Goal: Task Accomplishment & Management: Complete application form

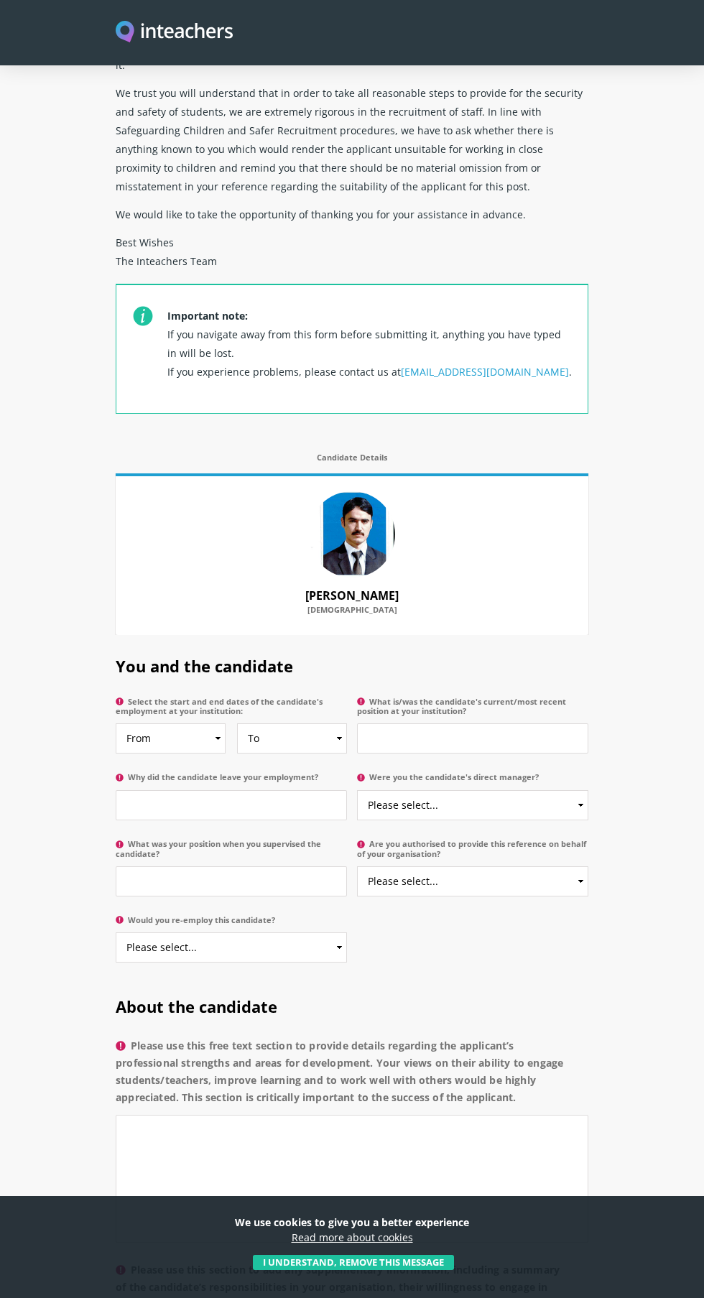
scroll to position [279, 0]
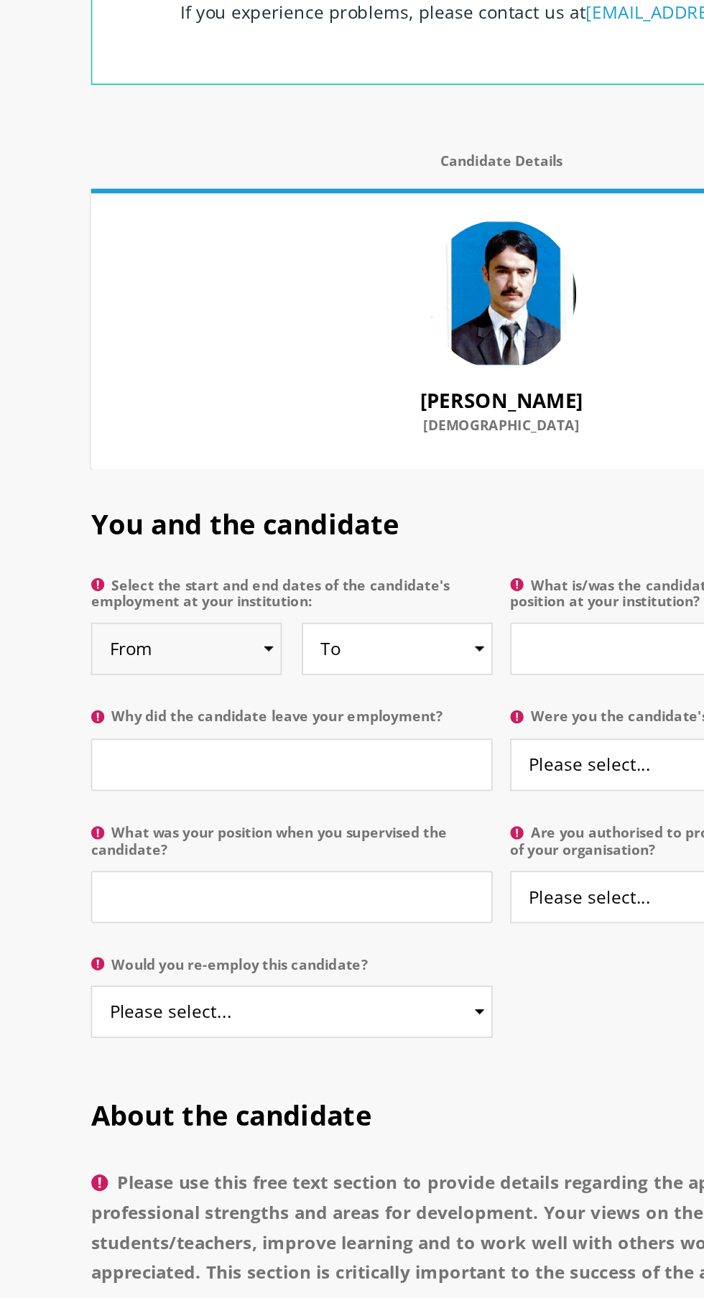
click at [219, 711] on select "From 2025 2024 2023 2022 2021 2020 2019 2018 2017 2016 2015 2014 2013 2012 2011…" at bounding box center [171, 726] width 110 height 30
select select "2025"
click at [320, 715] on select "To Currently 2025 2024 2023 2022 2021 2020 2019 2018 2017 2016 2015 2014 2013 2…" at bounding box center [292, 726] width 110 height 30
select select "2025"
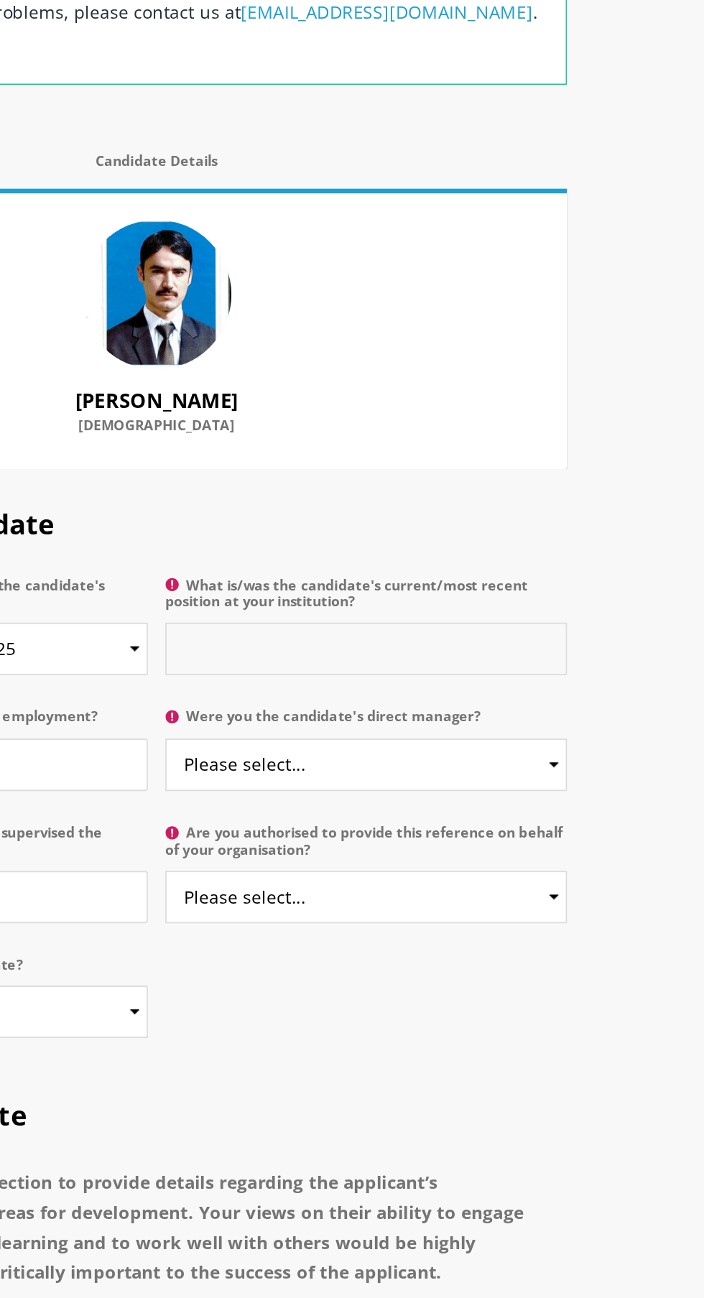
click at [537, 711] on input "What is/was the candidate's current/most recent position at your institution?" at bounding box center [472, 726] width 231 height 30
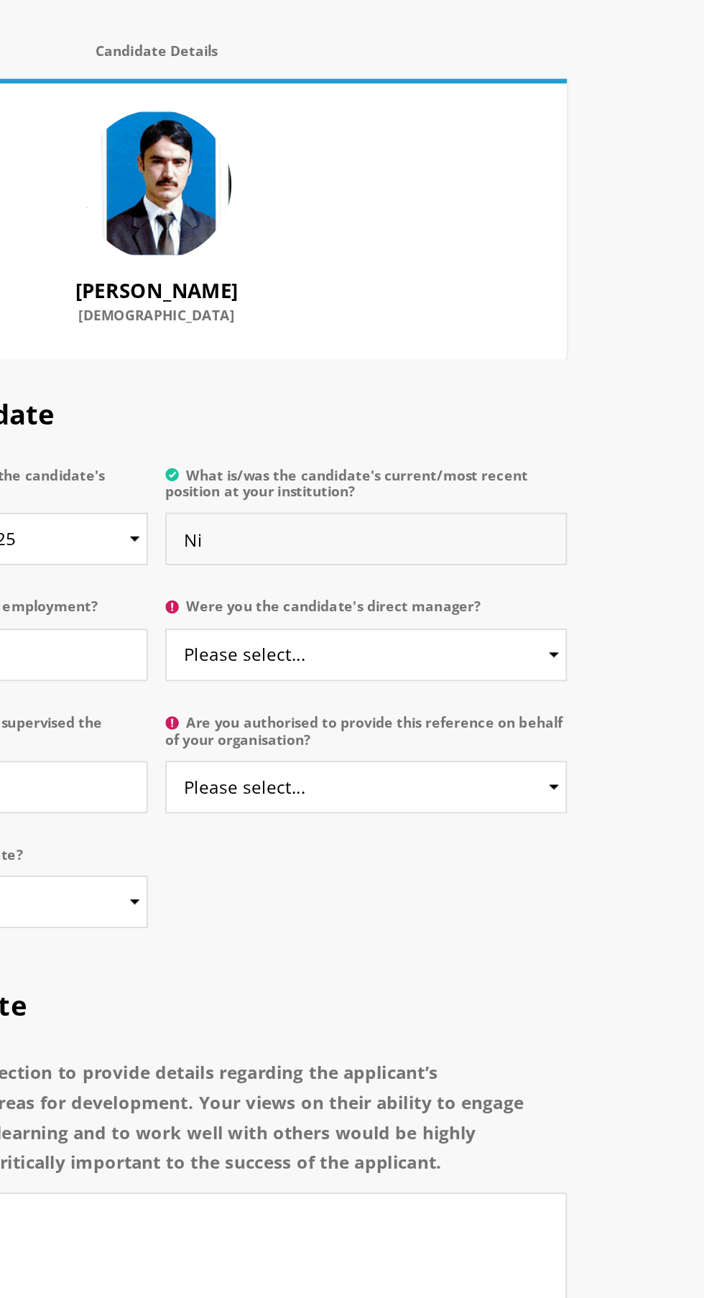
type input "N"
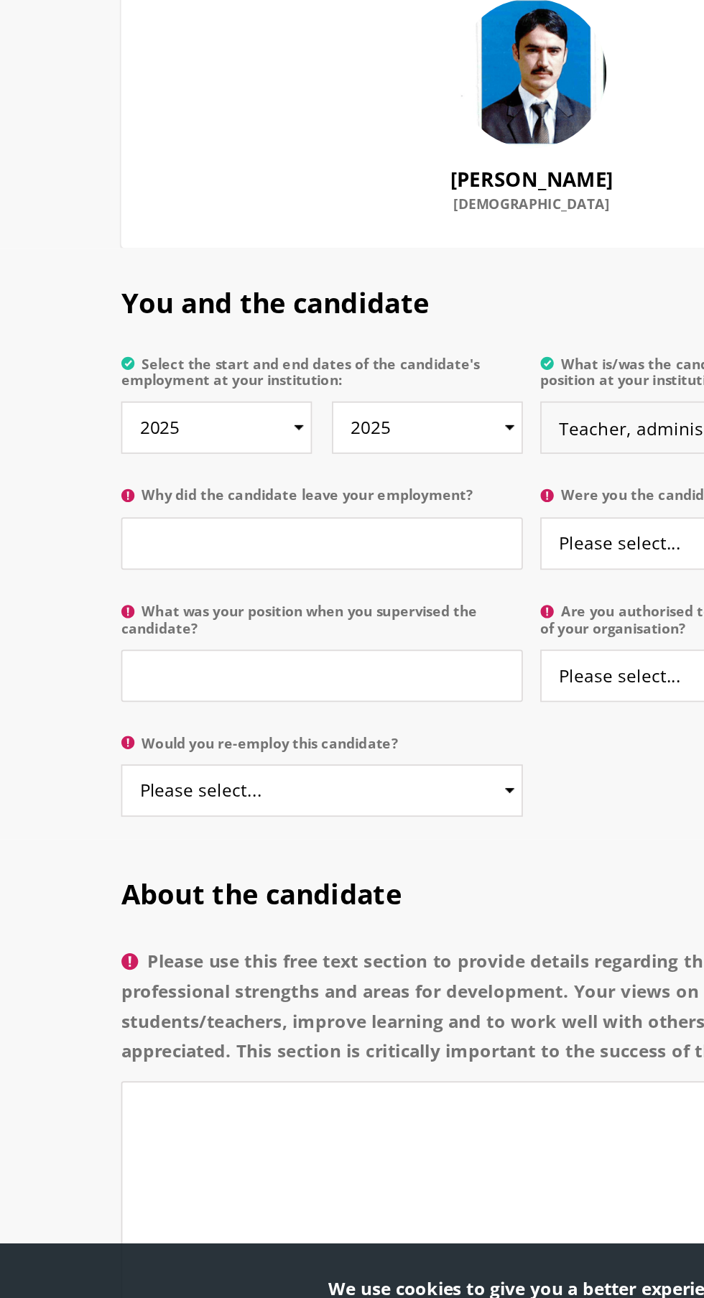
type input "Teacher, administrator, sports in charge"
click at [310, 778] on input "Why did the candidate leave your employment?" at bounding box center [231, 793] width 231 height 30
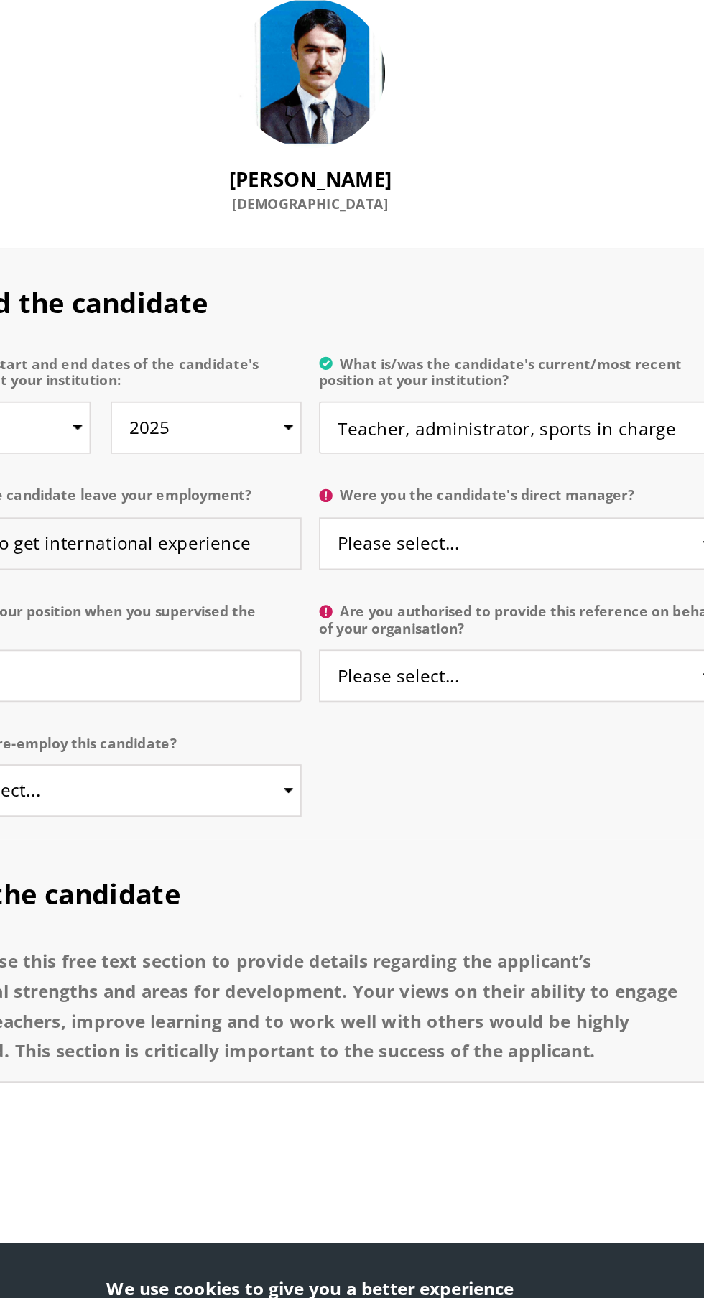
type input "He want to get international experience"
click at [518, 783] on select "Please select... Yes No" at bounding box center [472, 793] width 231 height 30
select select "Yes"
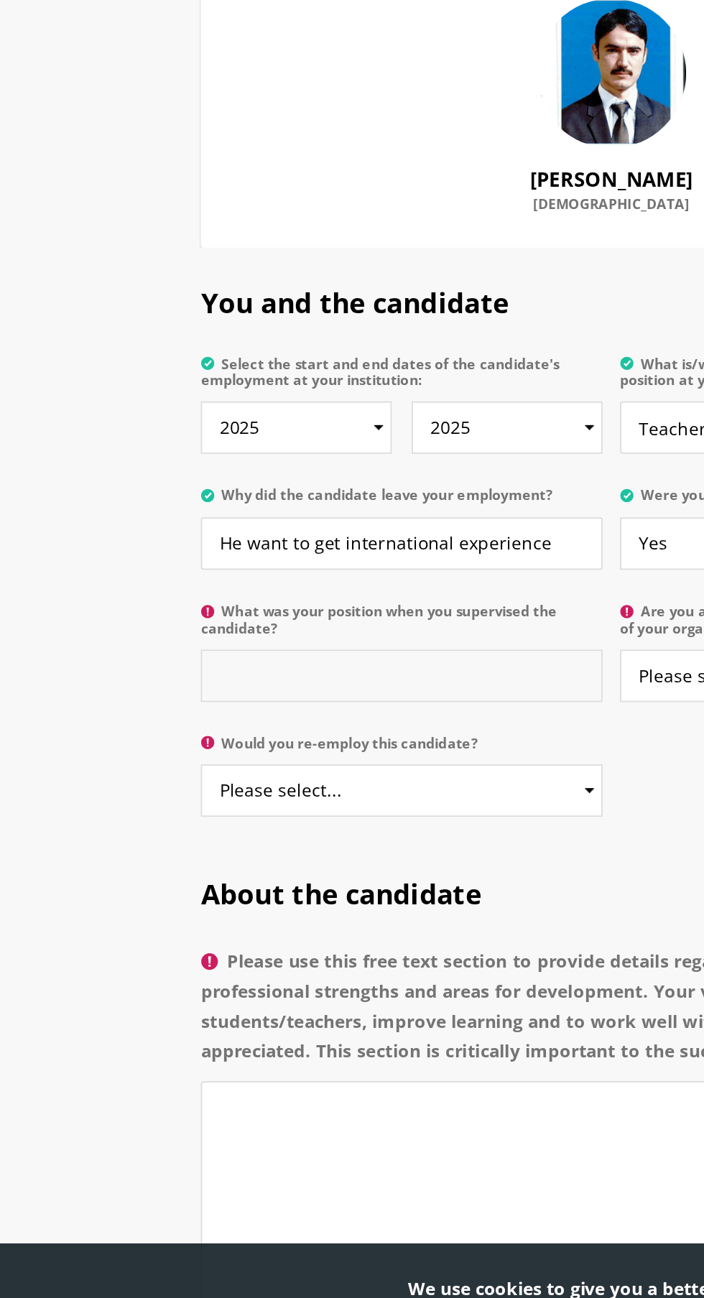
click at [316, 854] on input "What was your position when you supervised the candidate?" at bounding box center [231, 869] width 231 height 30
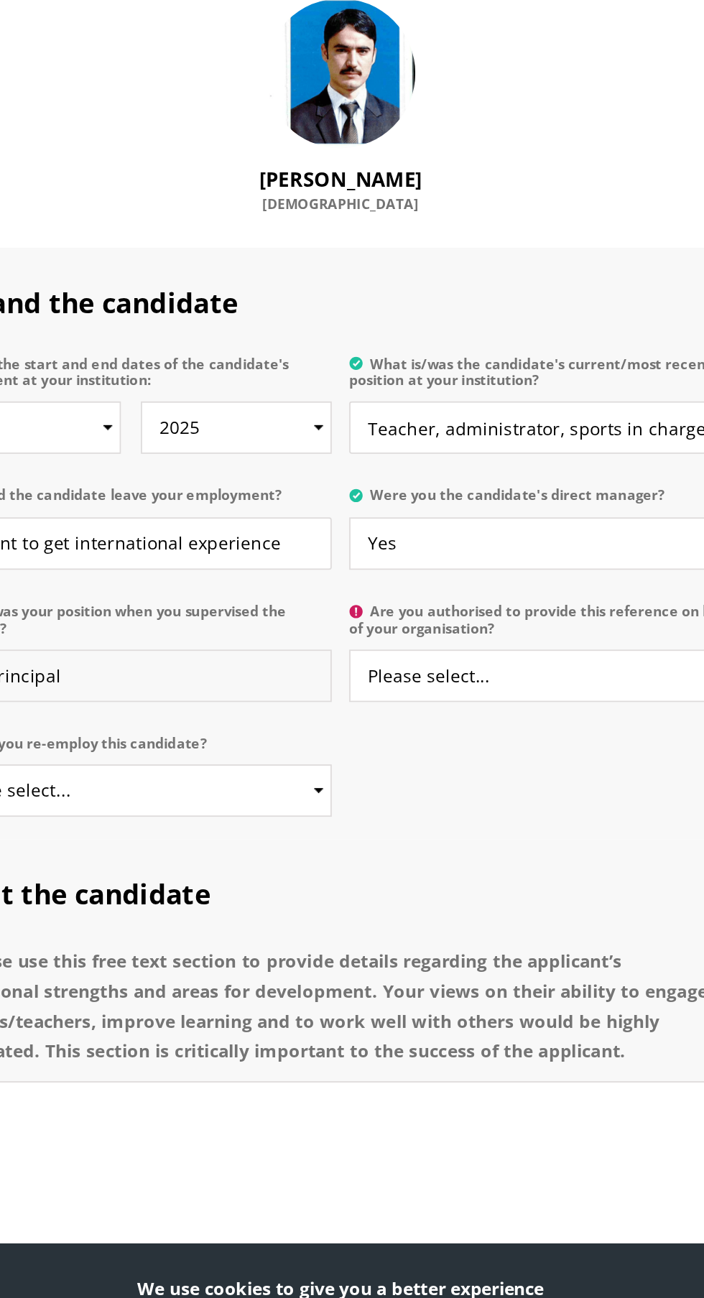
type input "Vice Principal"
click at [465, 859] on select "Please select... Yes No" at bounding box center [472, 869] width 231 height 30
select select "Yes"
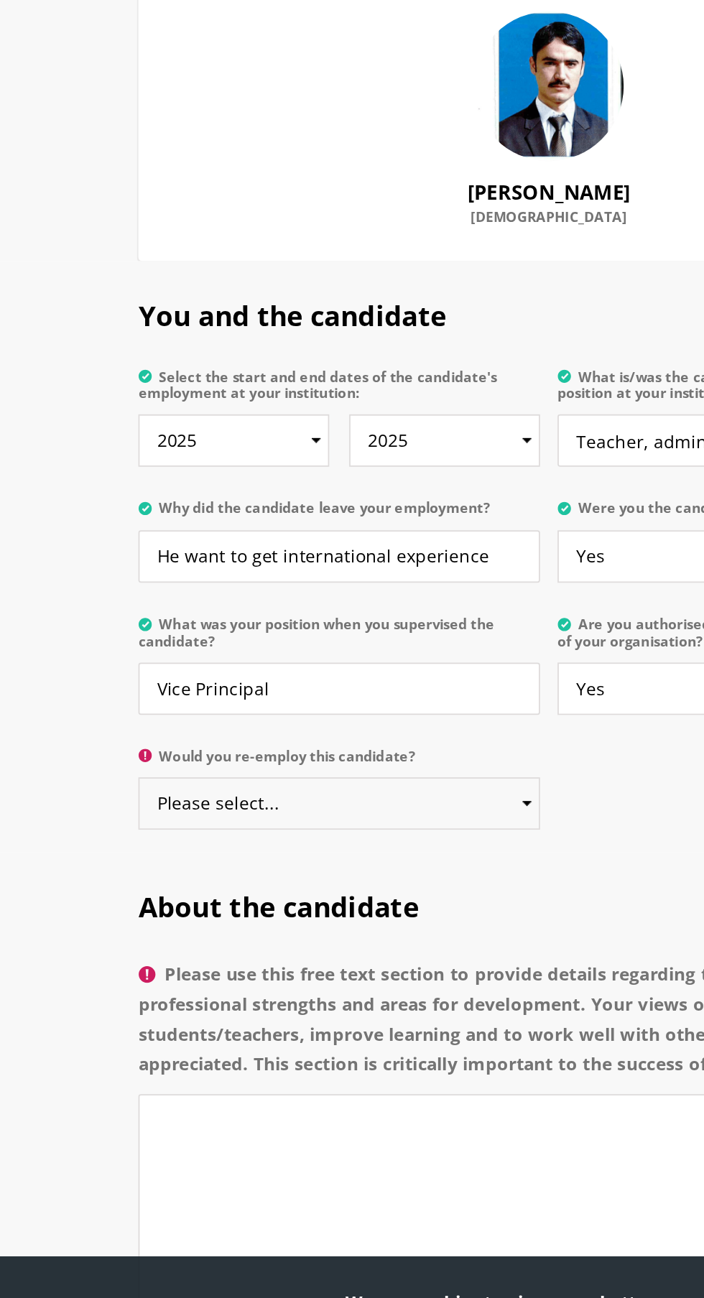
click at [323, 920] on select "Please select... Yes No" at bounding box center [231, 935] width 231 height 30
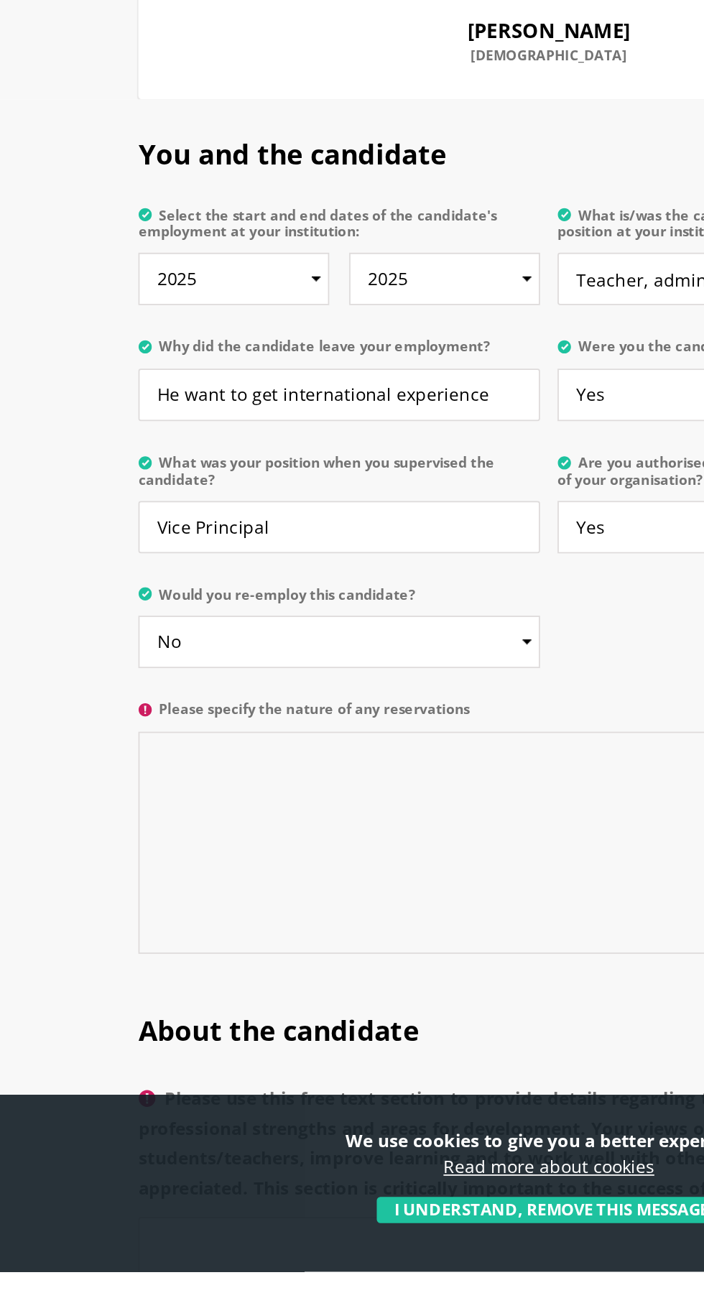
click at [343, 1021] on textarea "Please specify the nature of any reservations" at bounding box center [352, 1051] width 472 height 128
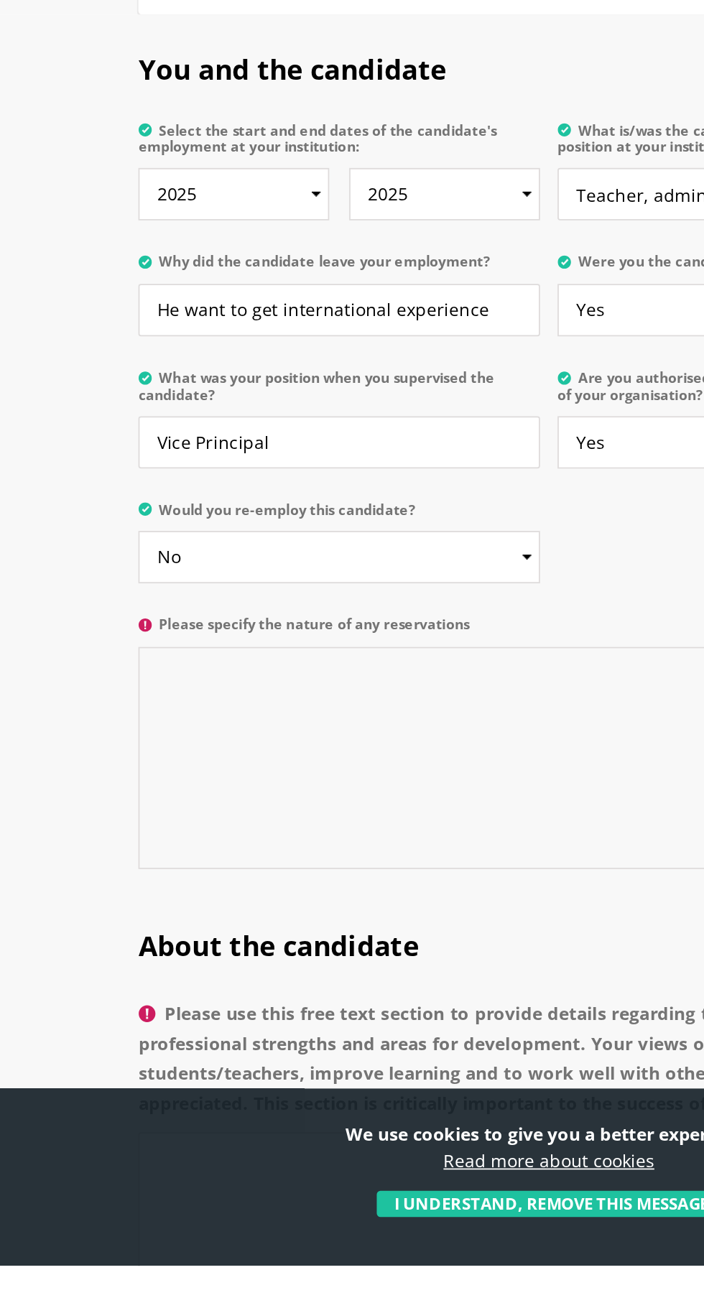
scroll to position [377, 0]
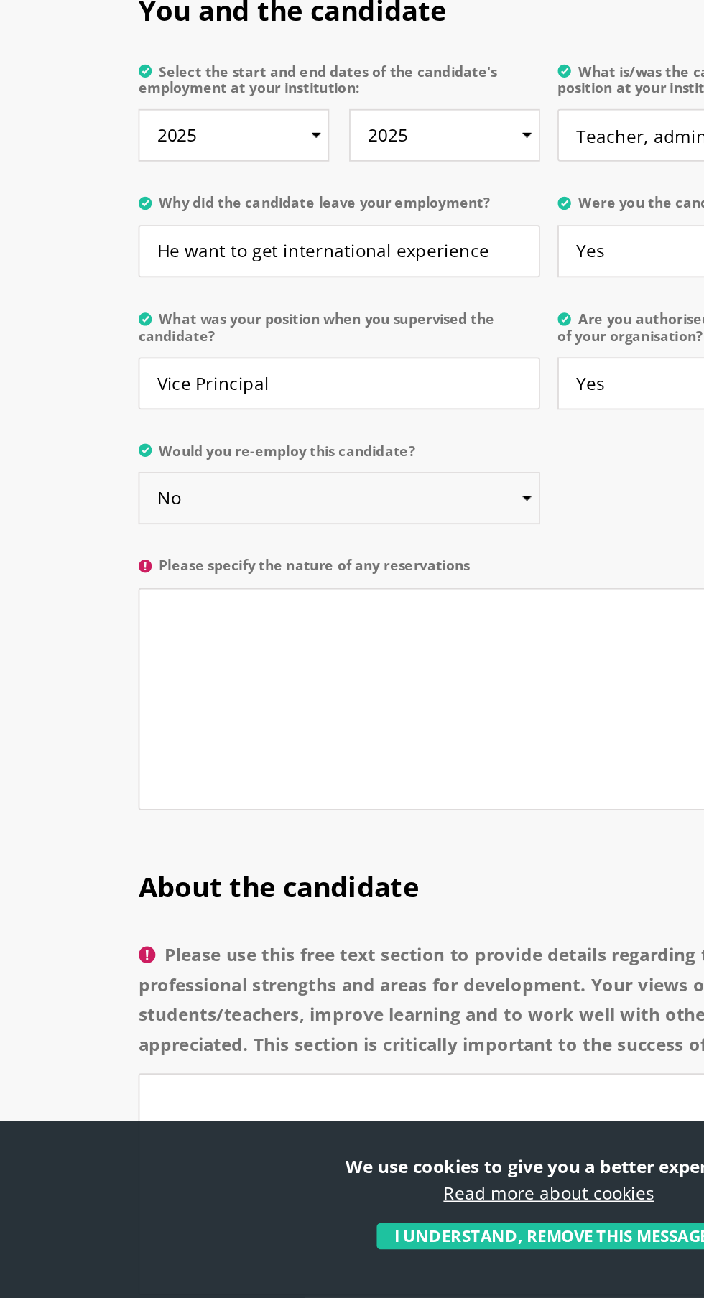
click at [323, 824] on select "Please select... Yes No" at bounding box center [231, 837] width 231 height 30
select select "Yes"
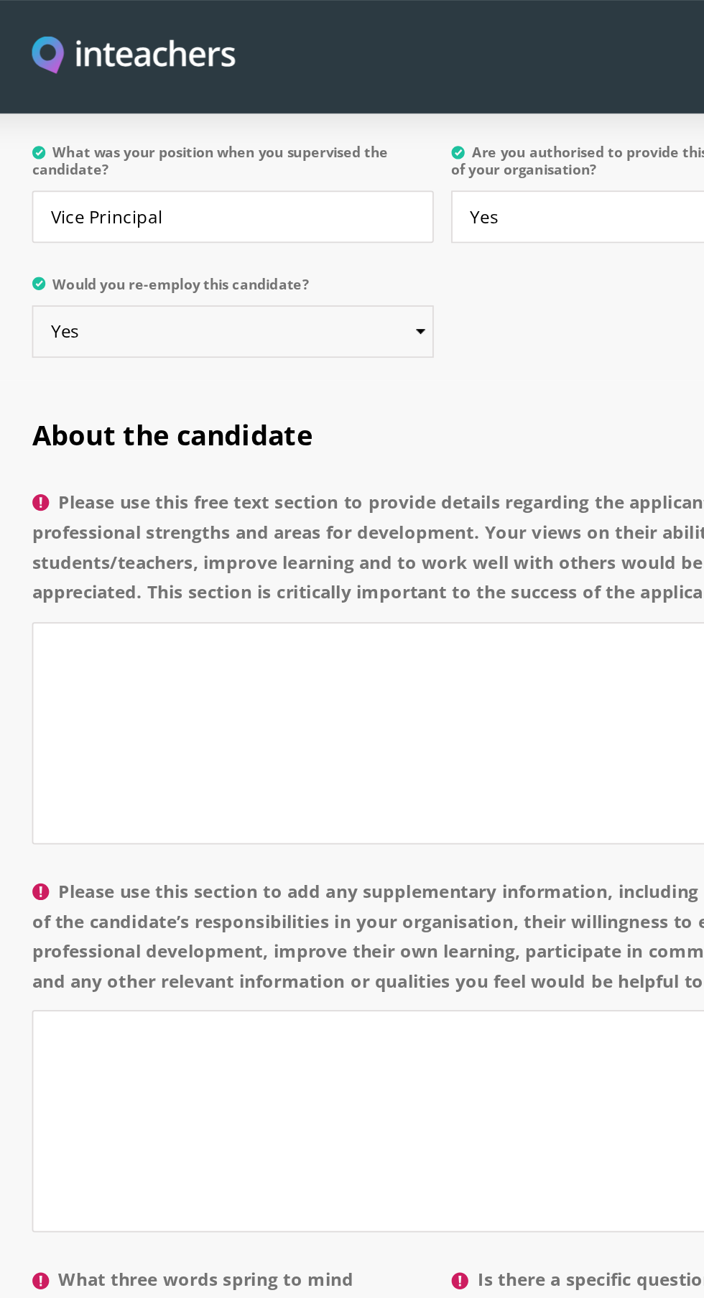
scroll to position [857, 0]
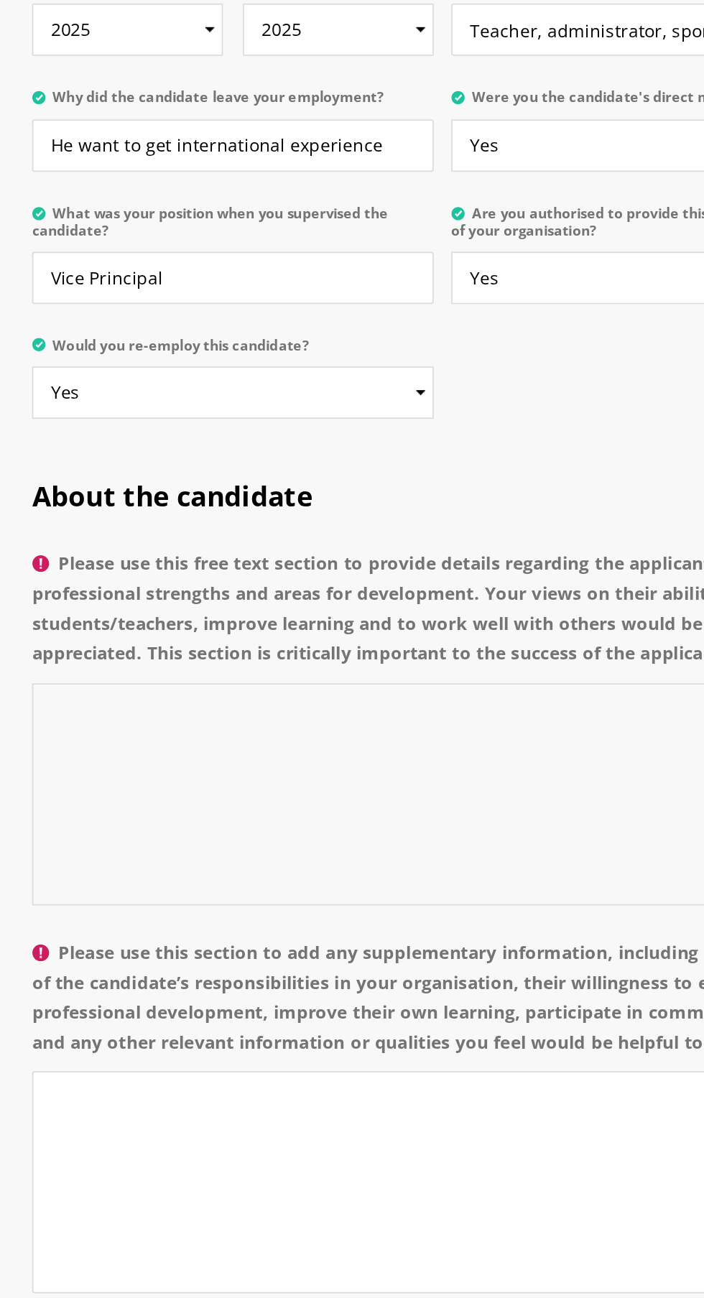
click at [376, 524] on textarea "Please use this free text section to provide details regarding the applicant’s …" at bounding box center [352, 588] width 472 height 128
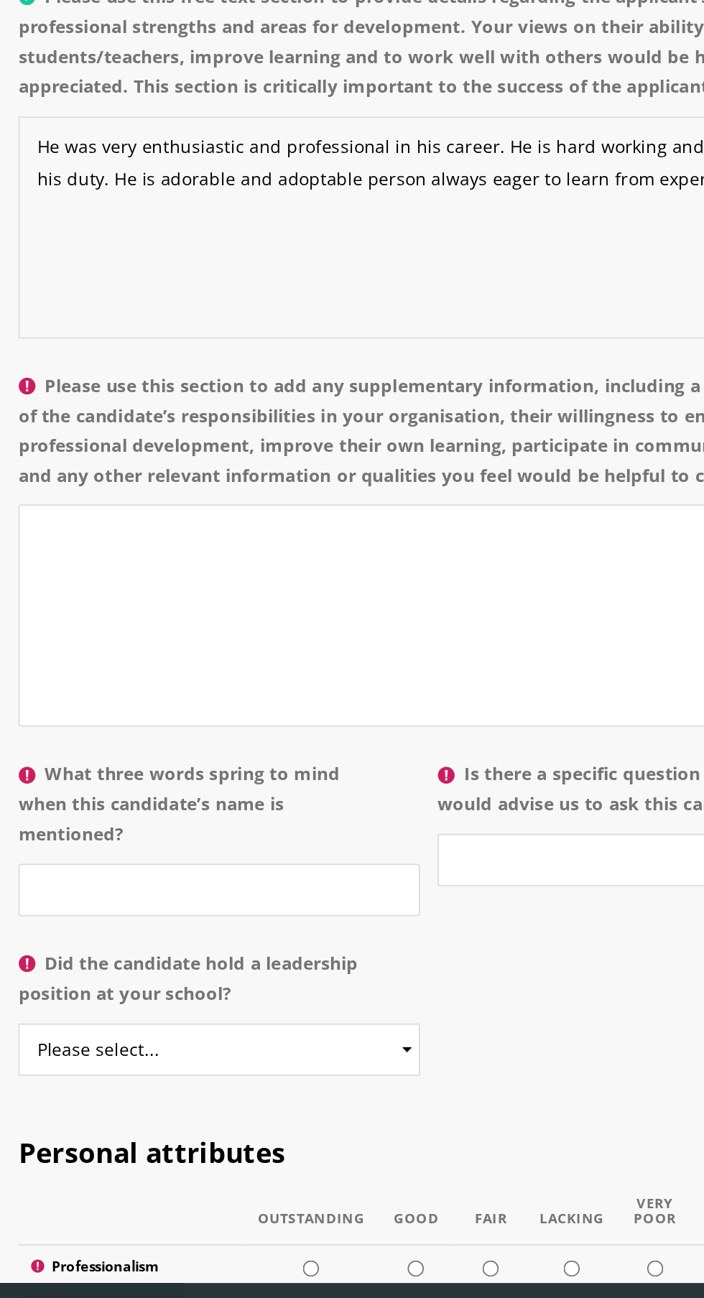
type textarea "He was very enthusiastic and professional in his career. He is hard working and…"
click at [399, 767] on textarea "Please use this section to add any supplementary information, including a summa…" at bounding box center [352, 811] width 472 height 128
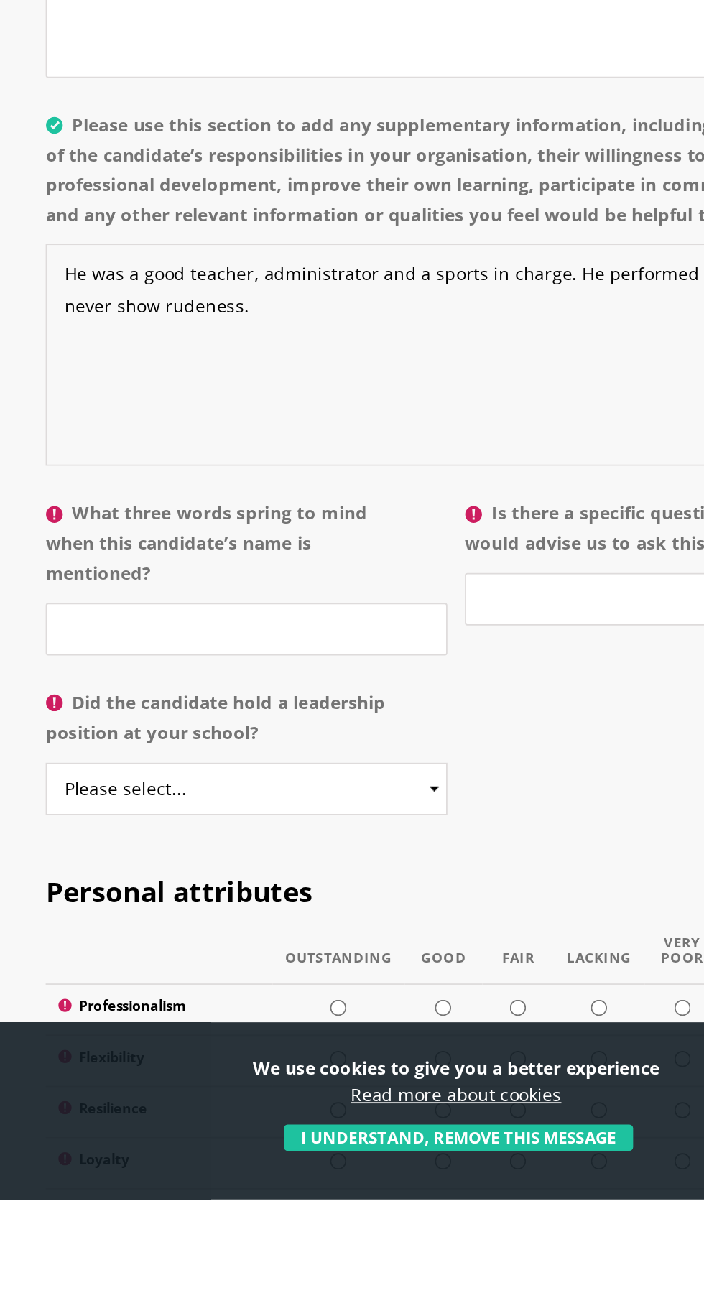
type textarea "He was a good teacher, administrator and a sports in charge. He performed his d…"
click at [311, 968] on input "What three words spring to mind when this candidate’s name is mentioned?" at bounding box center [231, 969] width 231 height 30
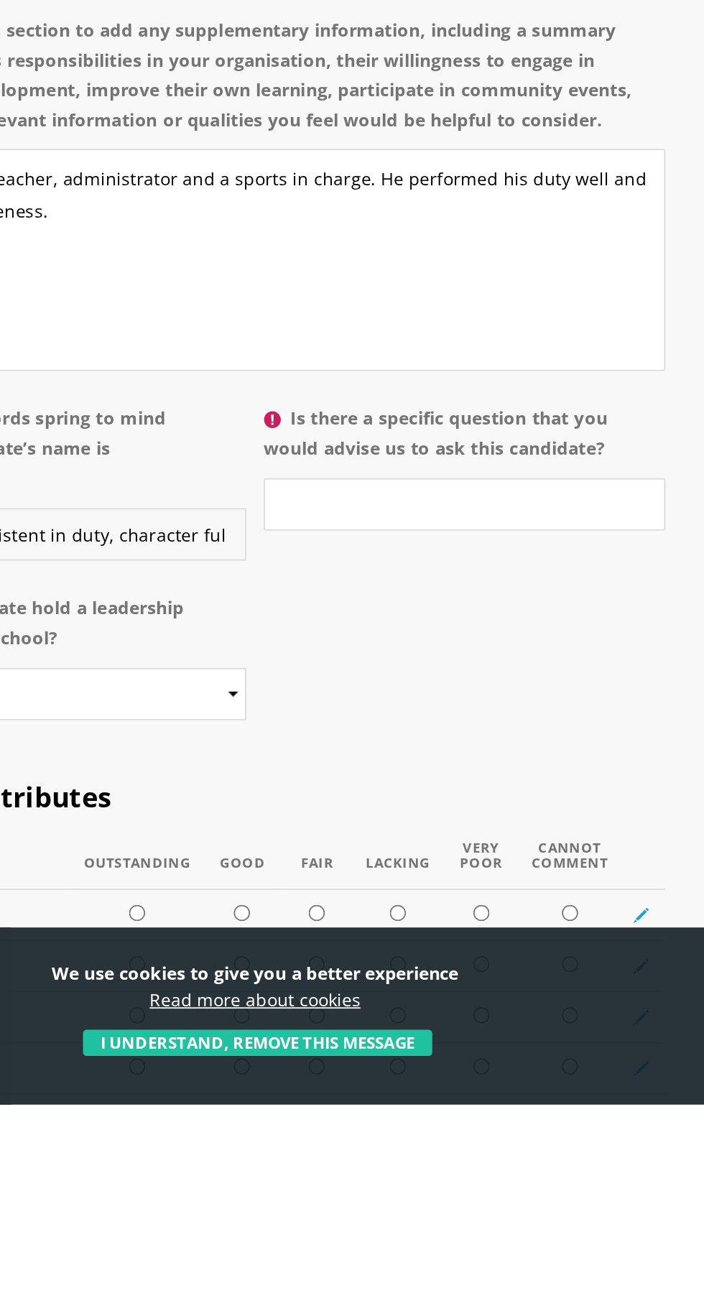
type input "Adoptable, consistent in duty, character full"
click at [544, 954] on input "Is there a specific question that you would advise us to ask this candidate?" at bounding box center [472, 952] width 231 height 30
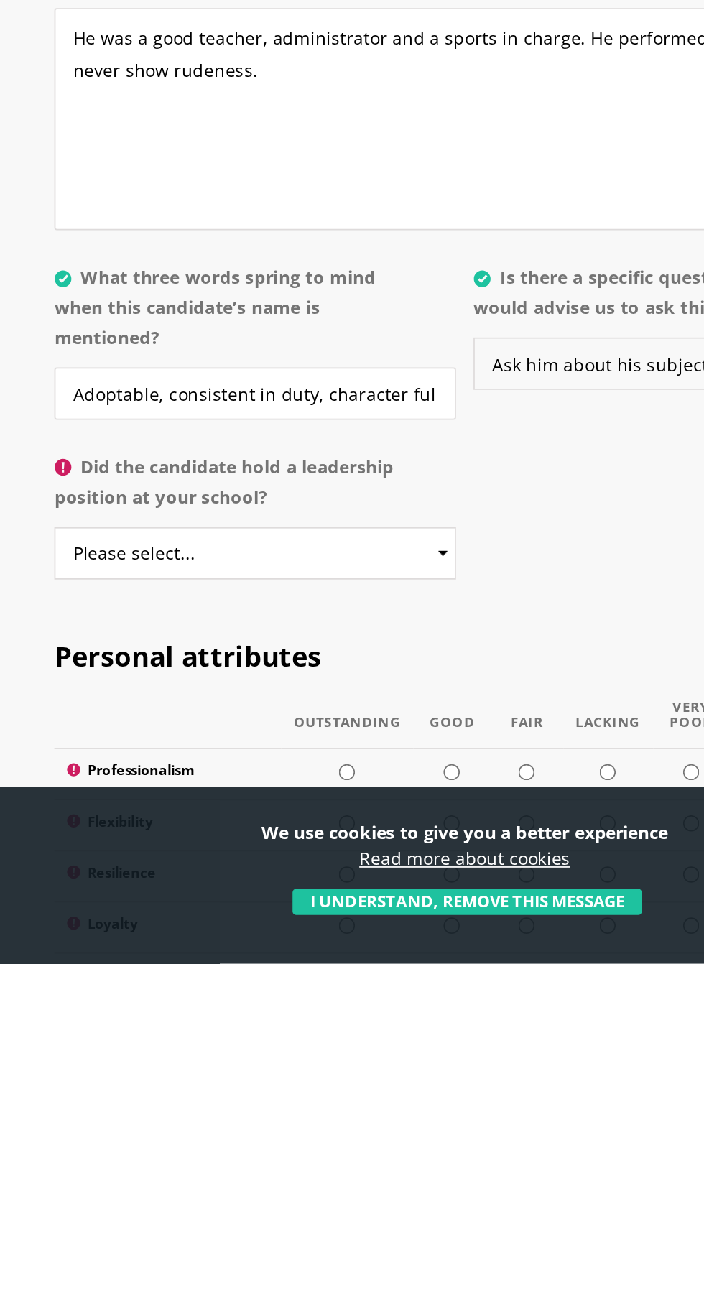
type input "Ask him about his subject"
click at [325, 1056] on select "Please select... Yes No" at bounding box center [231, 1061] width 231 height 30
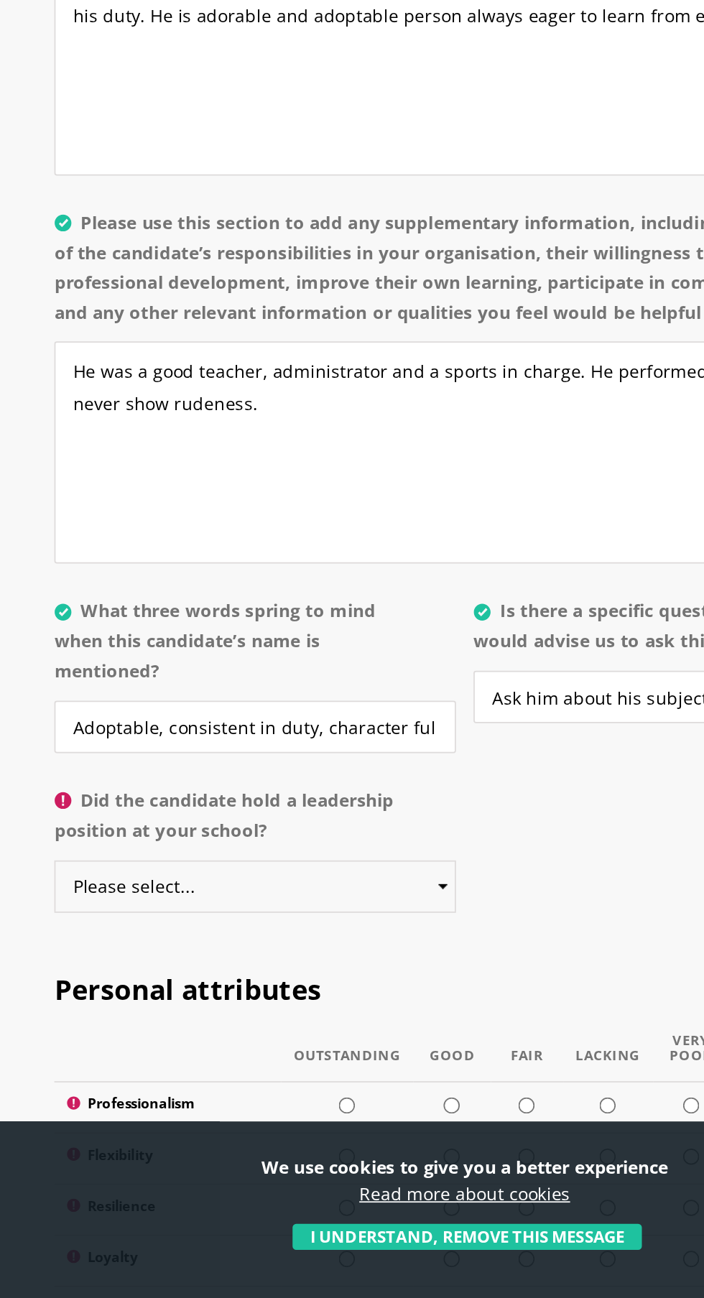
select select "Yes"
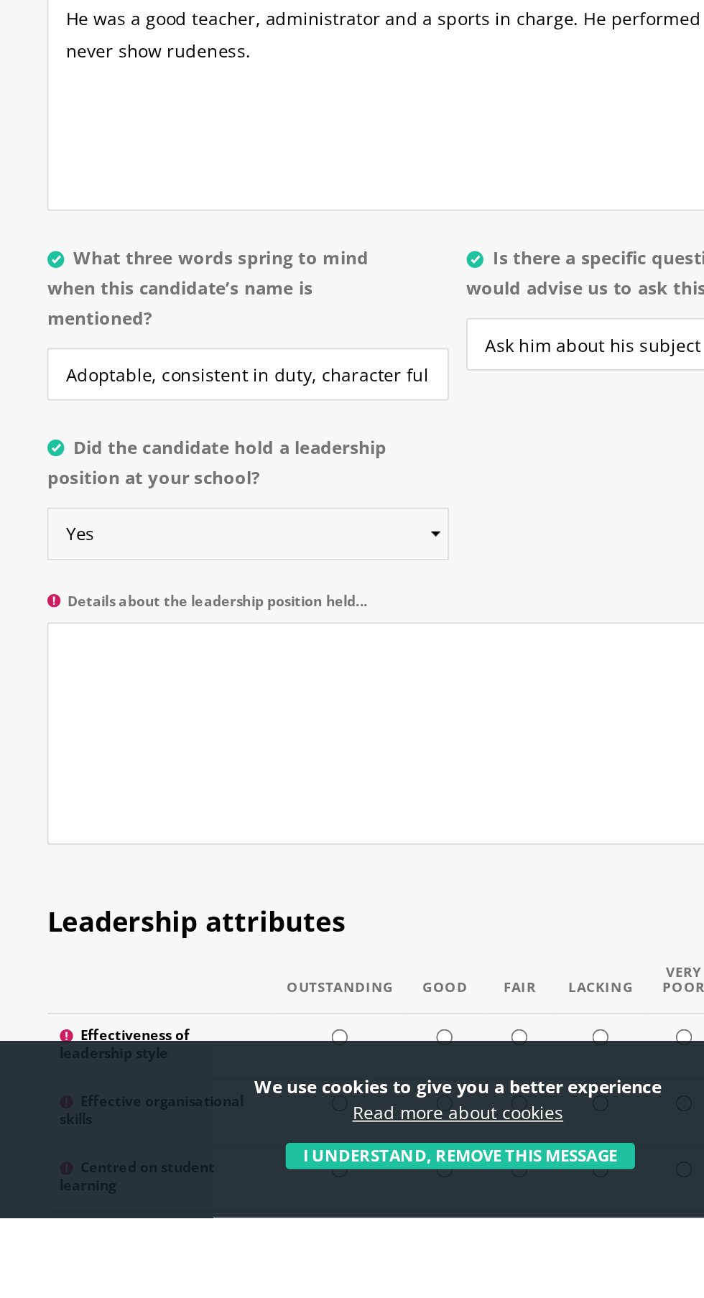
scroll to position [1022, 0]
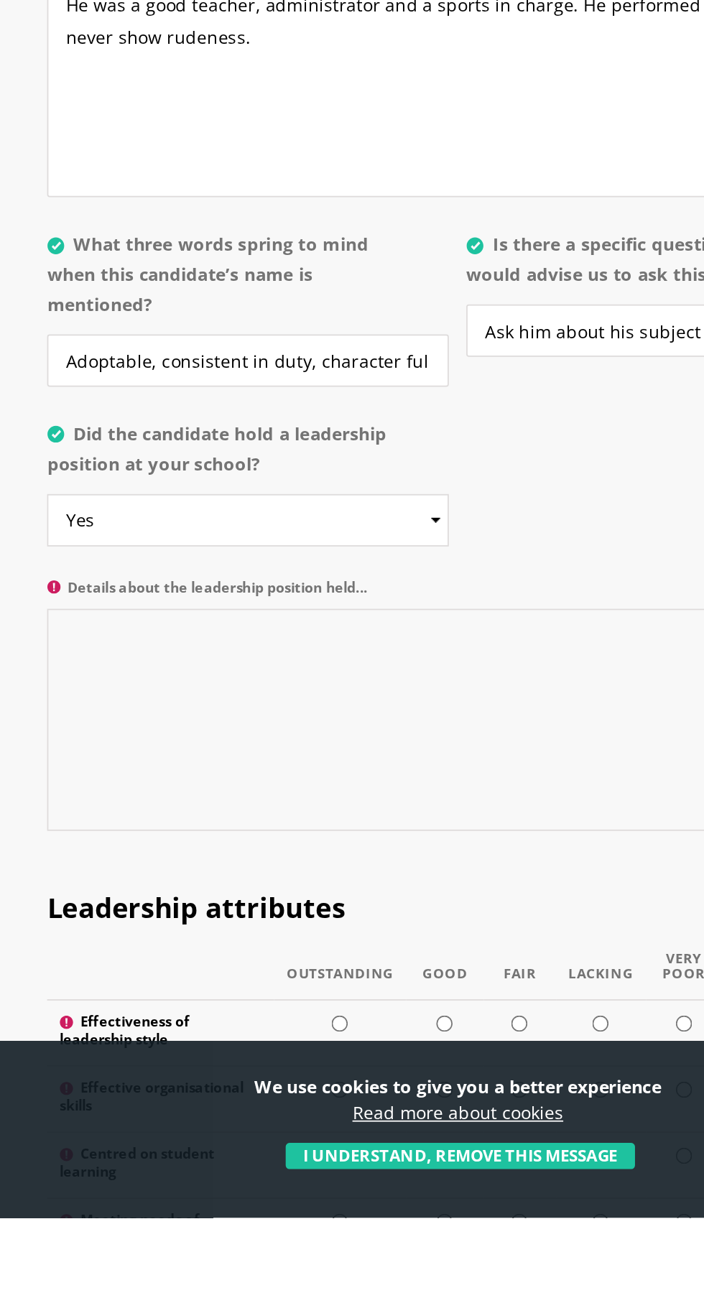
click at [423, 987] on textarea "Details about the leadership position held..." at bounding box center [352, 1011] width 472 height 128
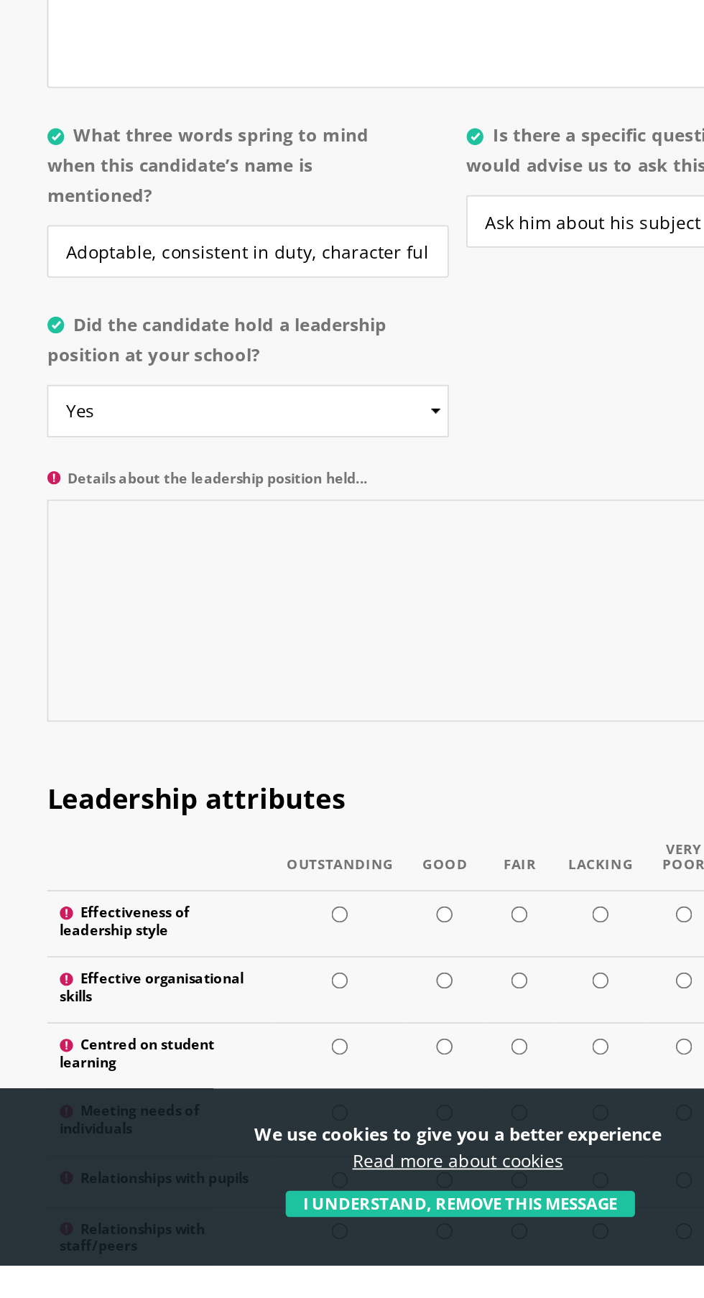
scroll to position [1176, 0]
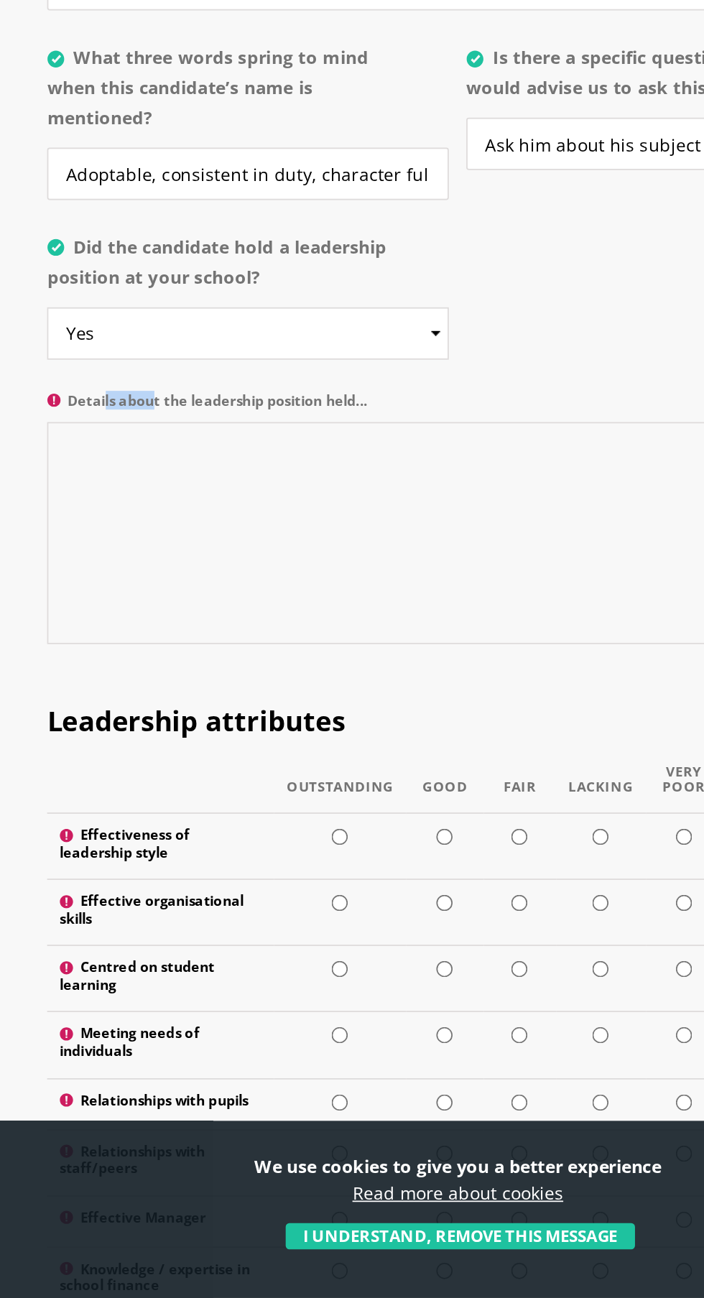
click at [273, 854] on textarea "Details about the leadership position held..." at bounding box center [352, 857] width 472 height 128
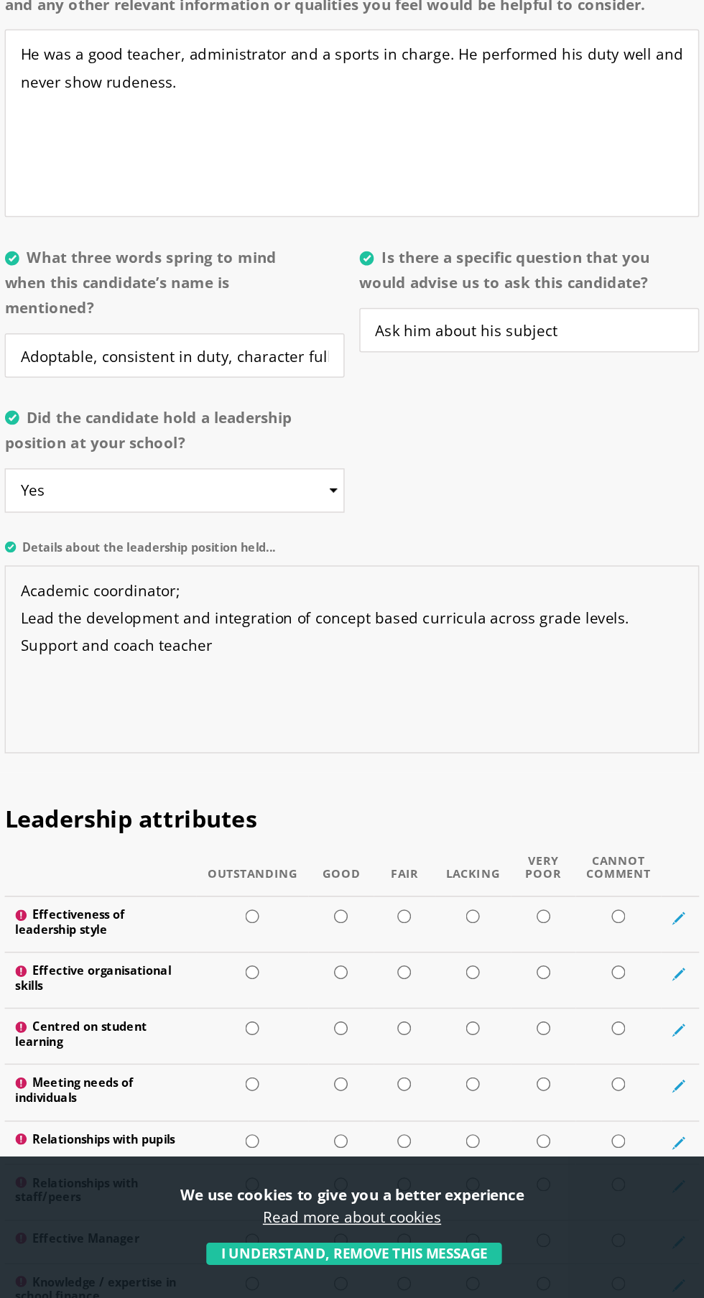
click at [279, 854] on textarea "Academic coordinator; Lead the development and integration of concept based cur…" at bounding box center [352, 857] width 472 height 128
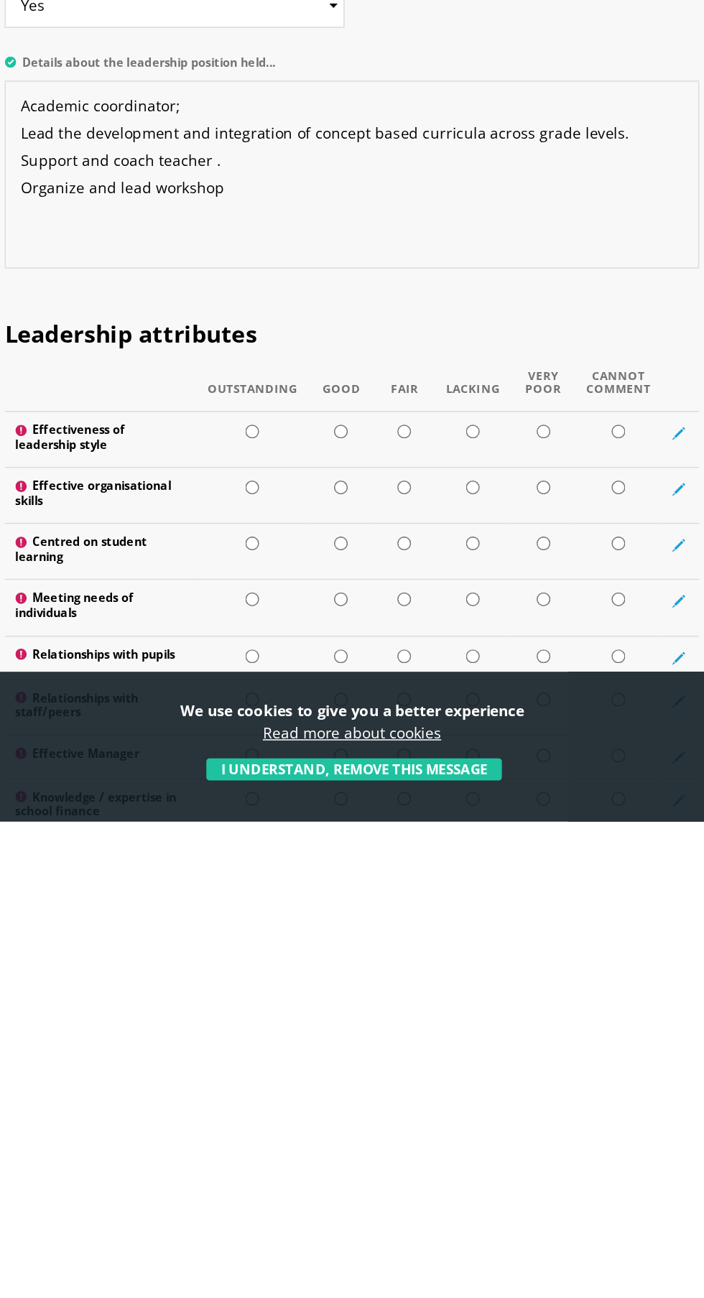
type textarea "Academic coordinator; Lead the development and integration of concept based cur…"
click at [287, 1030] on input "radio" at bounding box center [283, 1032] width 9 height 9
radio input "true"
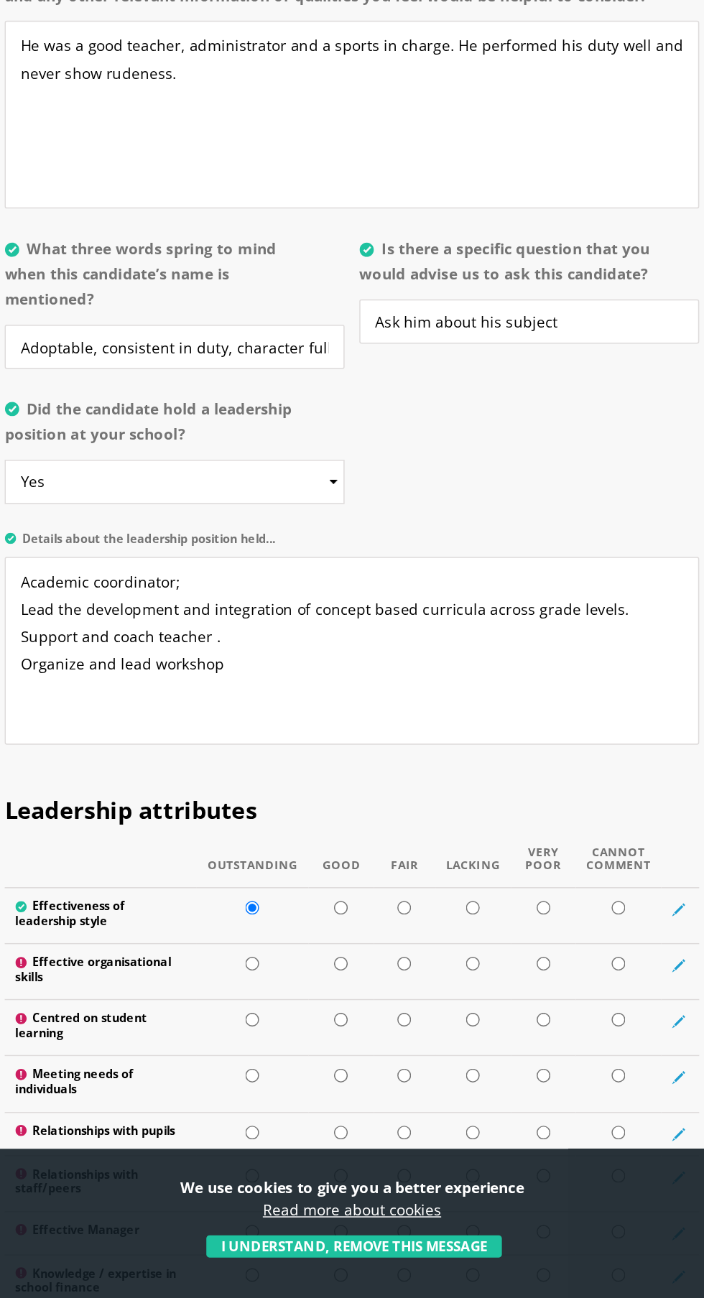
click at [285, 1065] on input "radio" at bounding box center [283, 1069] width 9 height 9
radio input "true"
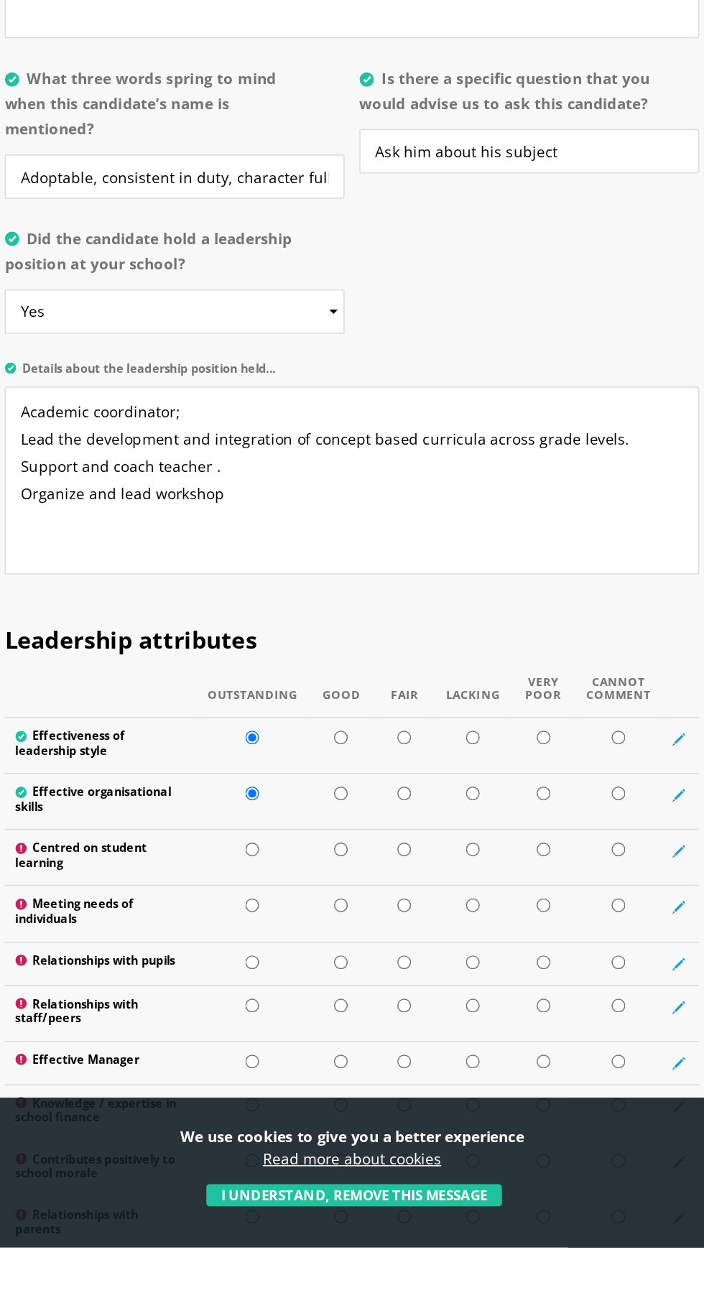
scroll to position [1257, 0]
click at [287, 1025] on input "radio" at bounding box center [283, 1026] width 9 height 9
radio input "true"
click at [284, 1099] on input "radio" at bounding box center [283, 1103] width 9 height 9
radio input "true"
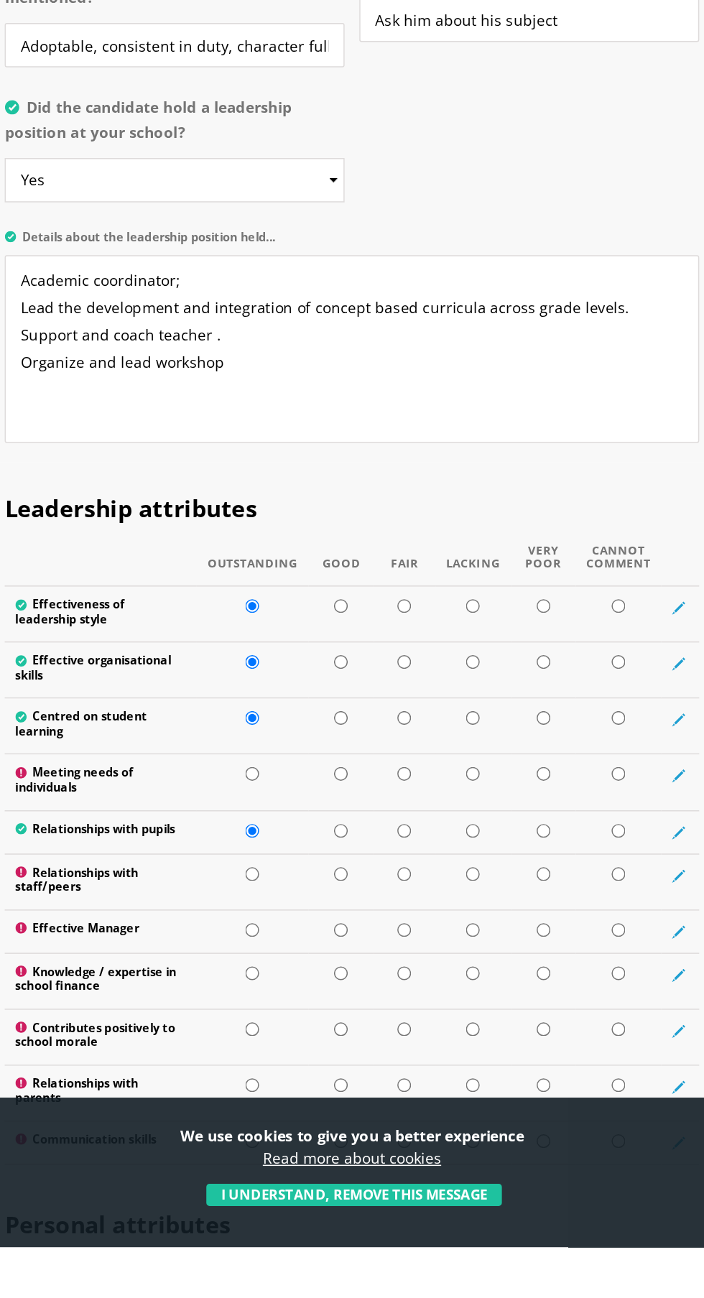
scroll to position [1350, 0]
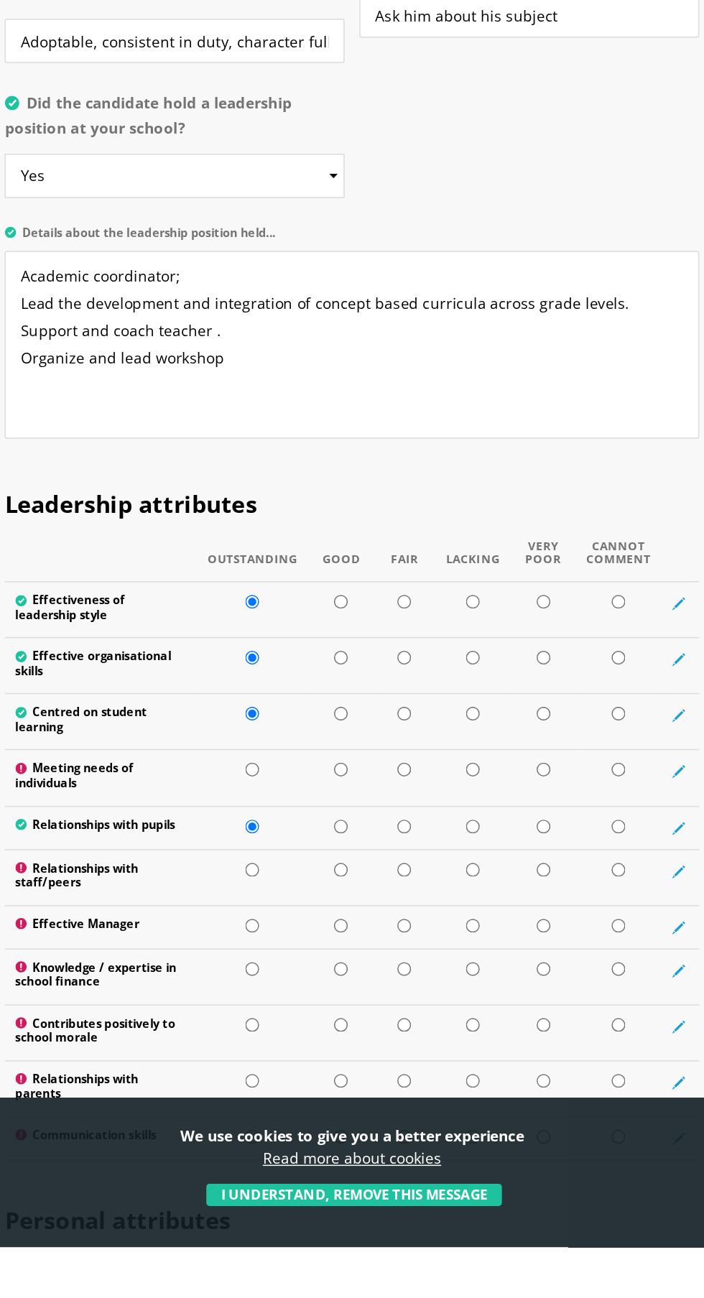
click at [284, 972] on input "radio" at bounding box center [283, 972] width 9 height 9
radio input "true"
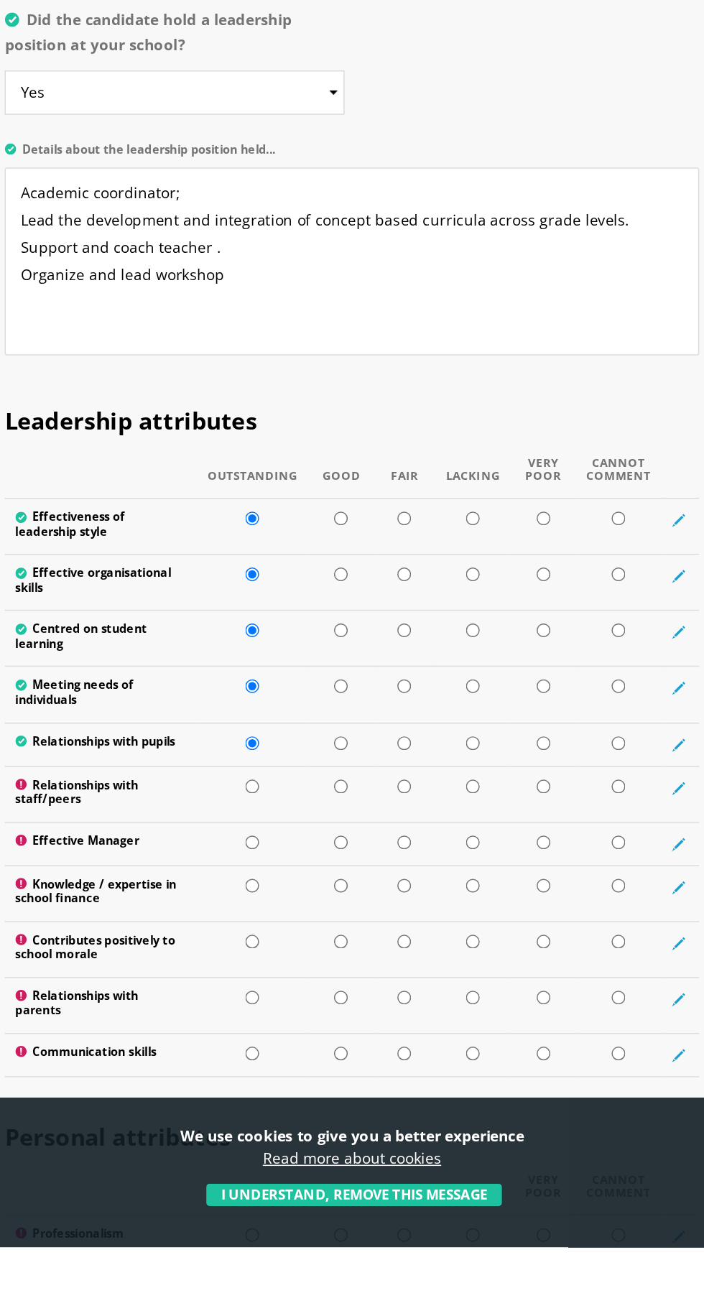
scroll to position [1417, 0]
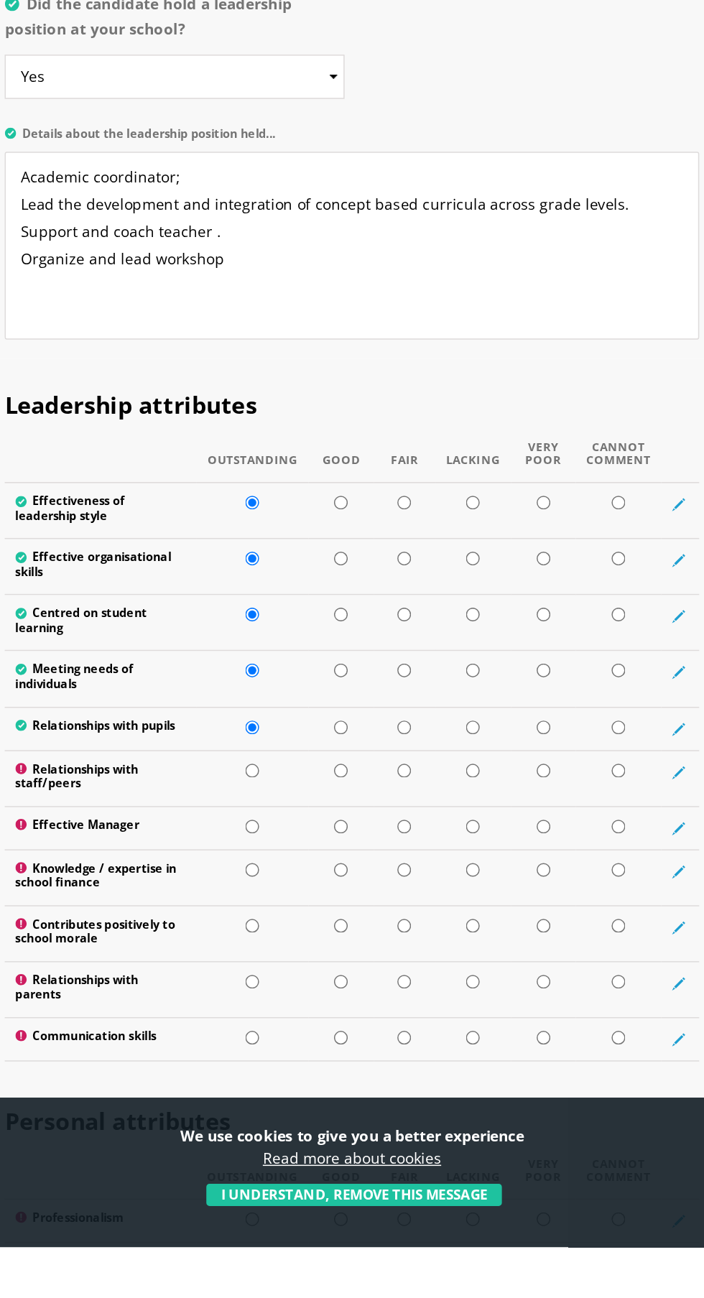
click at [288, 974] on input "radio" at bounding box center [283, 973] width 9 height 9
radio input "true"
click at [305, 1020] on td at bounding box center [284, 1011] width 76 height 29
radio input "true"
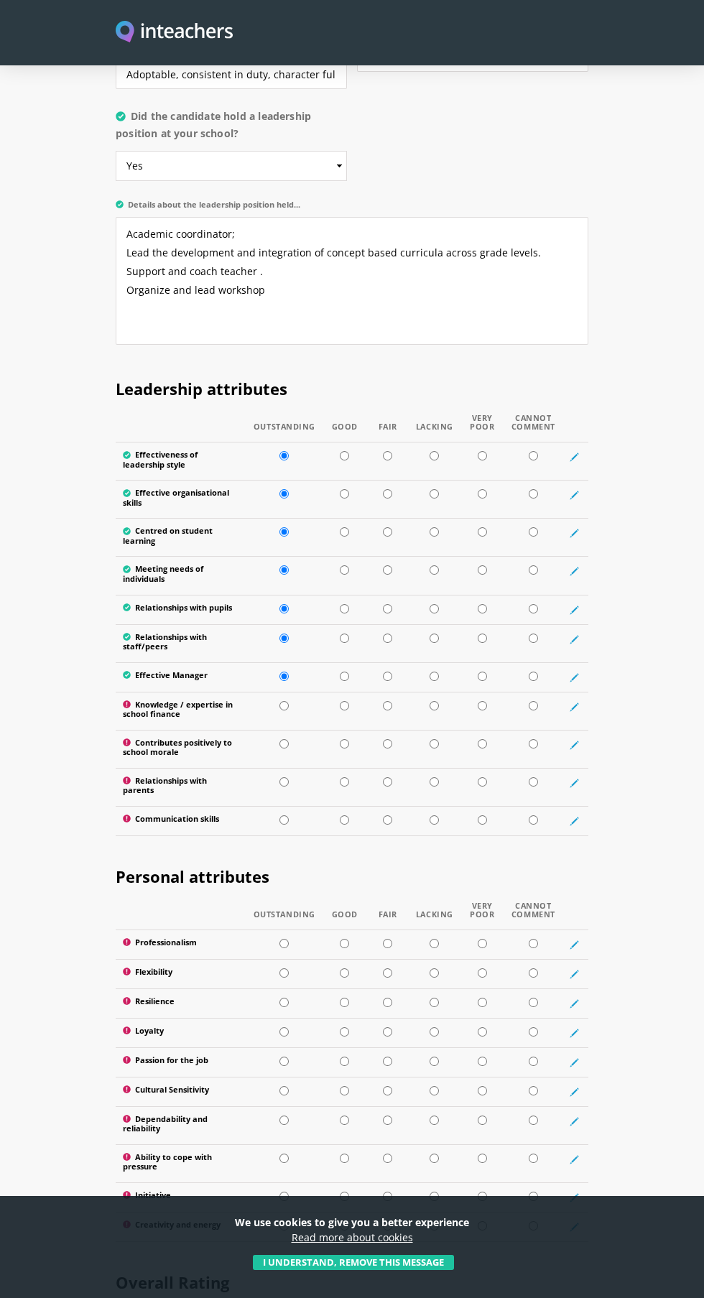
scroll to position [1760, 0]
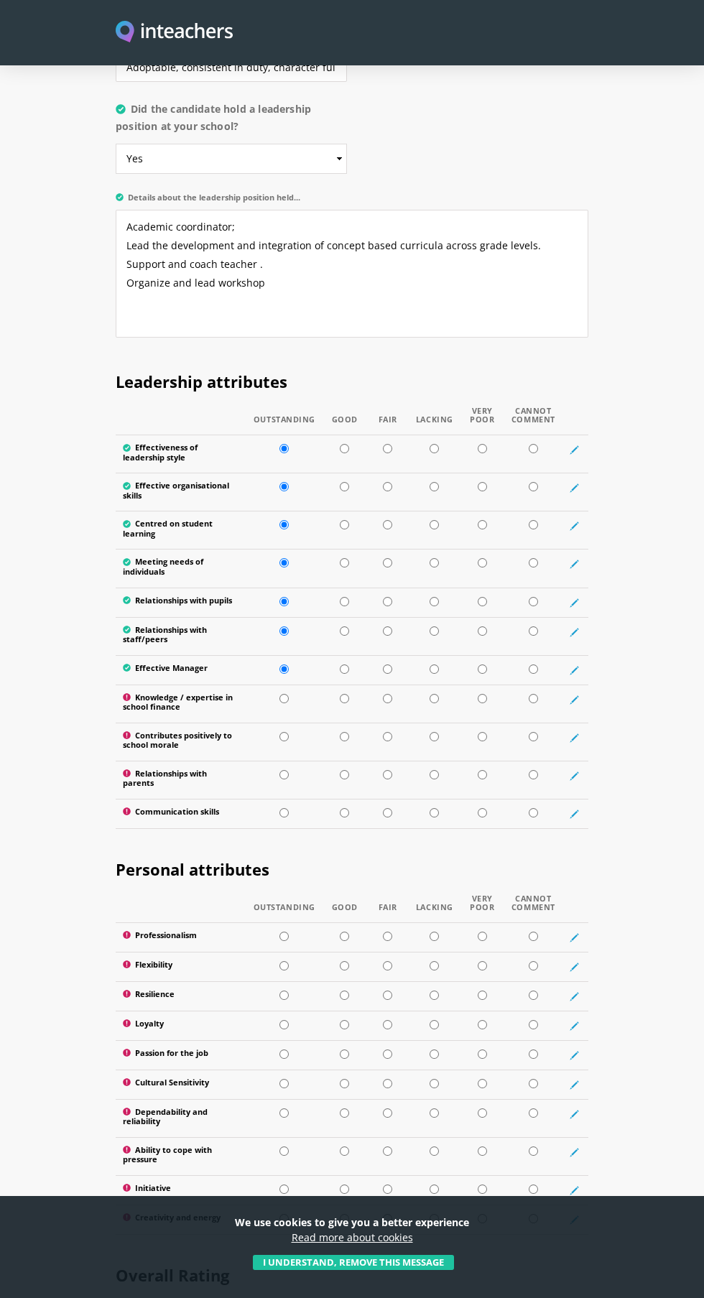
click at [284, 697] on input "radio" at bounding box center [283, 698] width 9 height 9
radio input "true"
click at [284, 735] on input "radio" at bounding box center [283, 736] width 9 height 9
radio input "true"
click at [284, 773] on input "radio" at bounding box center [283, 774] width 9 height 9
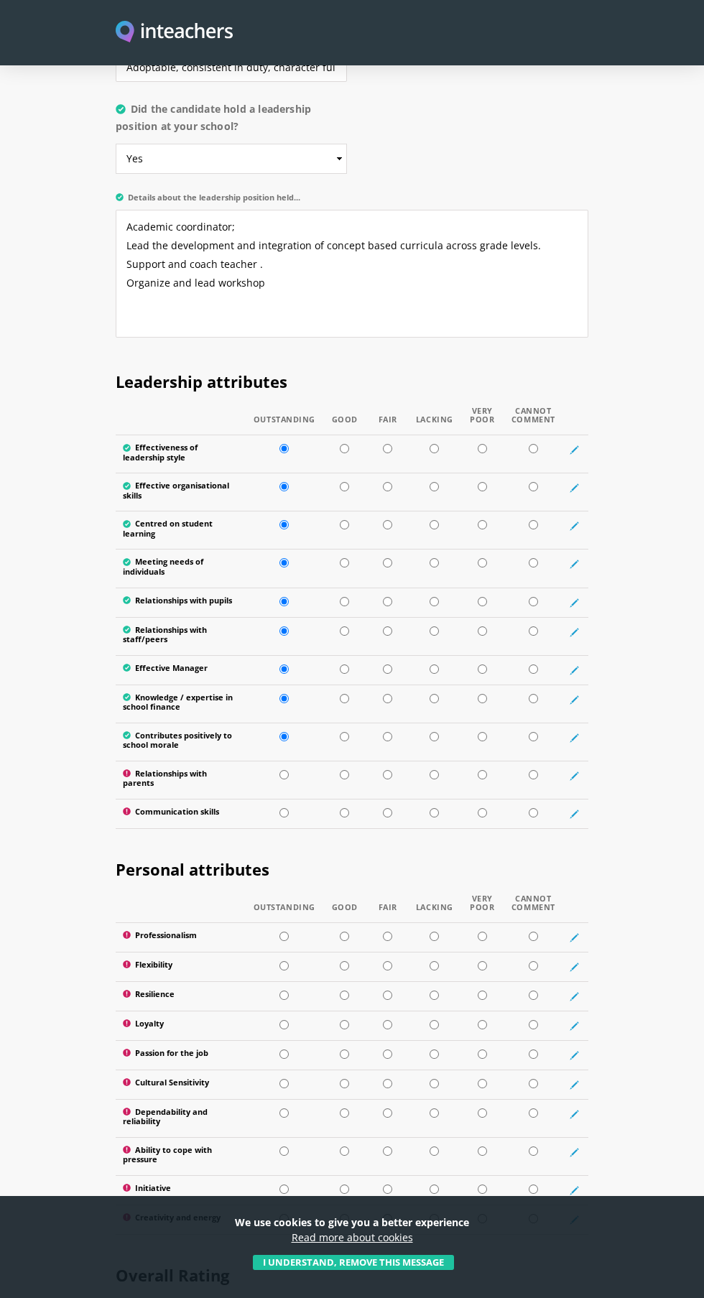
radio input "true"
click at [284, 811] on input "radio" at bounding box center [283, 812] width 9 height 9
radio input "true"
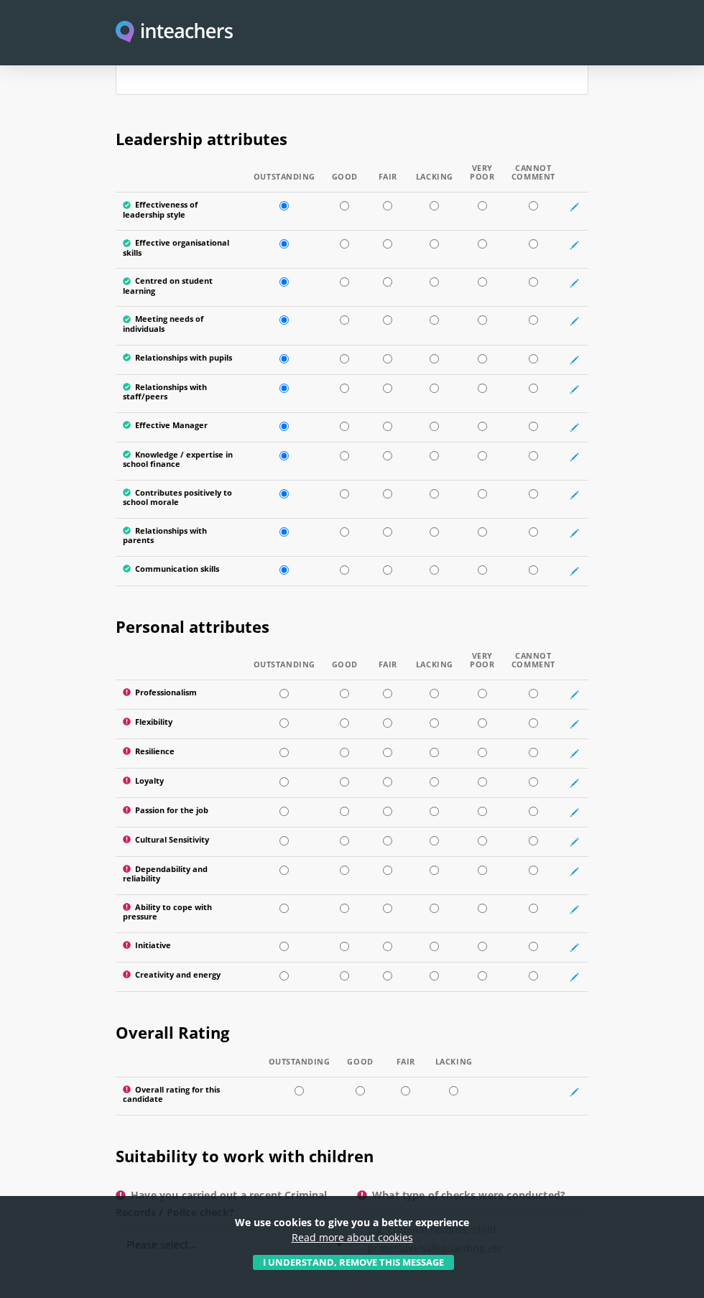
scroll to position [2049, 0]
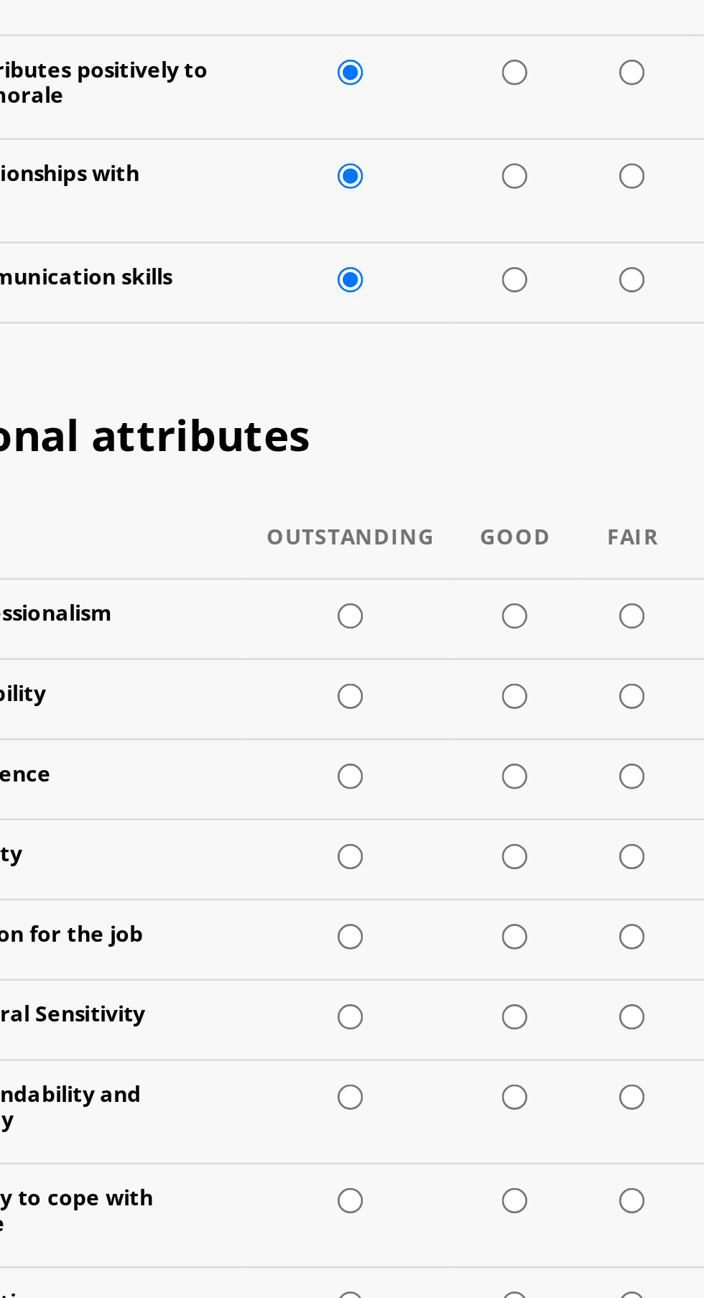
click at [281, 648] on input "radio" at bounding box center [283, 646] width 9 height 9
radio input "true"
click at [289, 676] on input "radio" at bounding box center [283, 675] width 9 height 9
radio input "true"
click at [289, 708] on input "radio" at bounding box center [283, 705] width 9 height 9
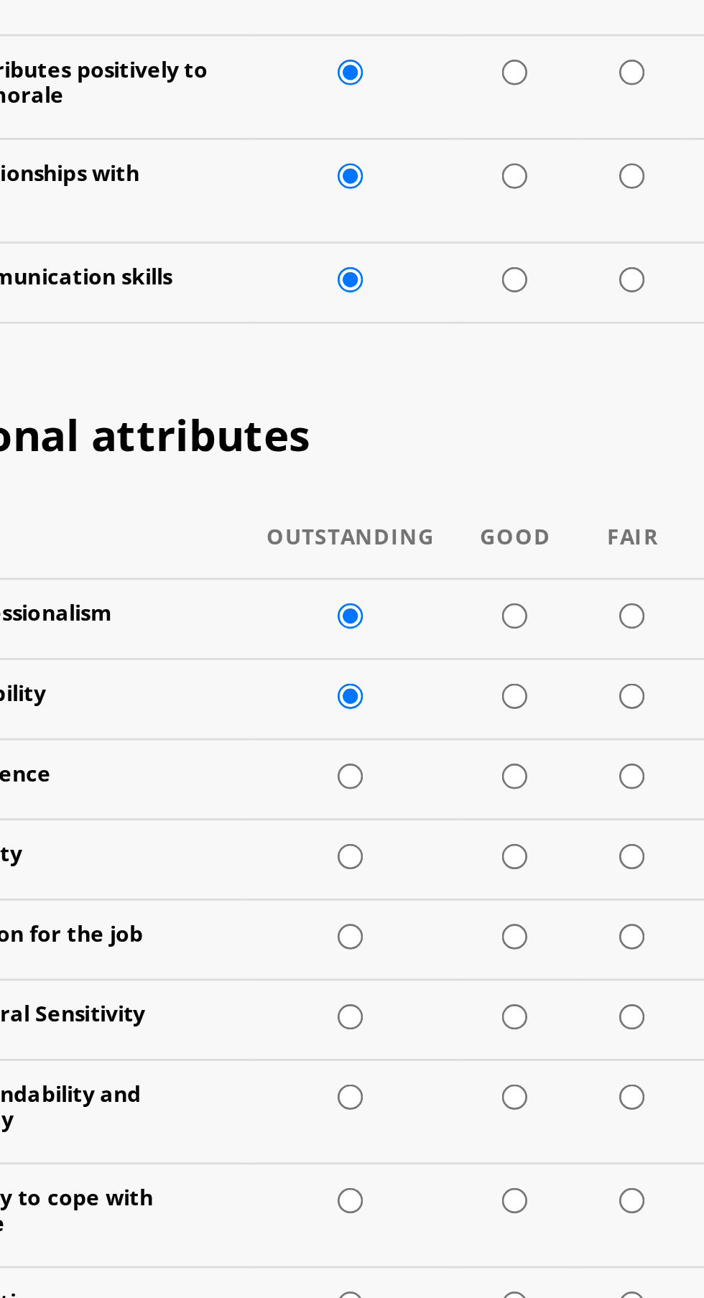
radio input "true"
click at [286, 740] on input "radio" at bounding box center [283, 734] width 9 height 9
radio input "true"
click at [287, 769] on input "radio" at bounding box center [283, 764] width 9 height 9
radio input "true"
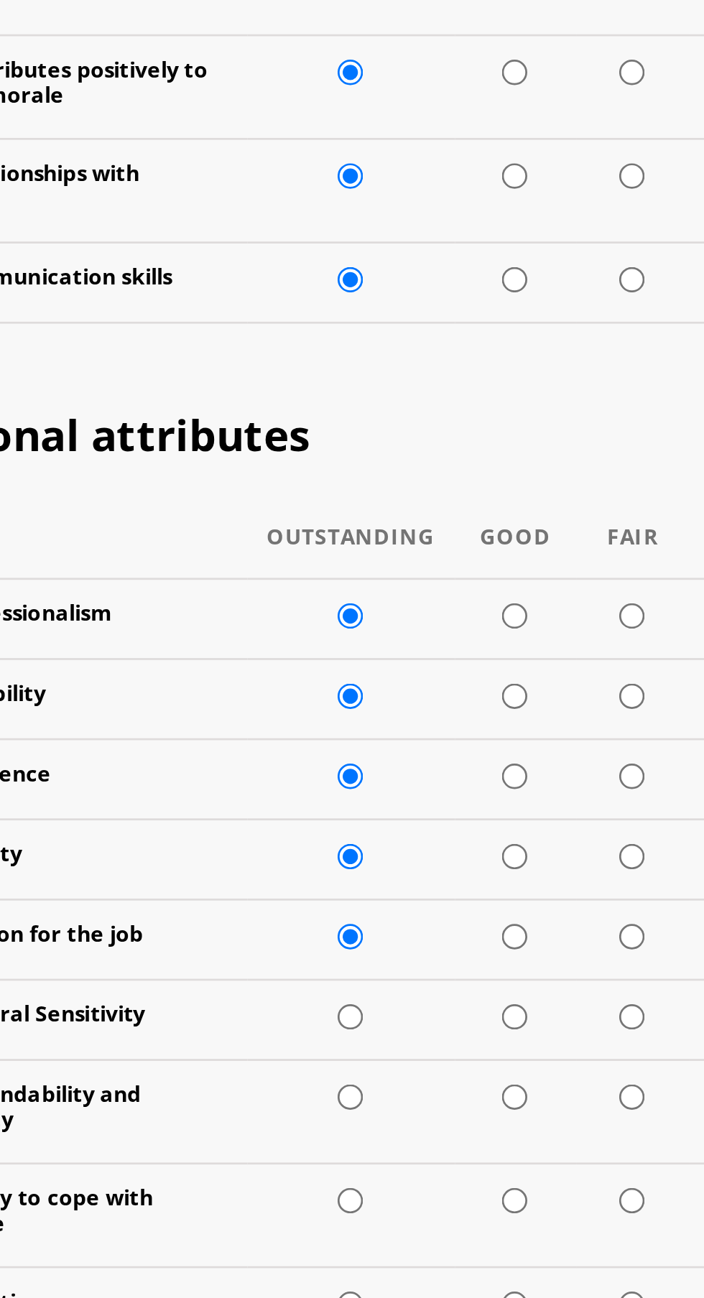
click at [286, 798] on input "radio" at bounding box center [283, 793] width 9 height 9
radio input "true"
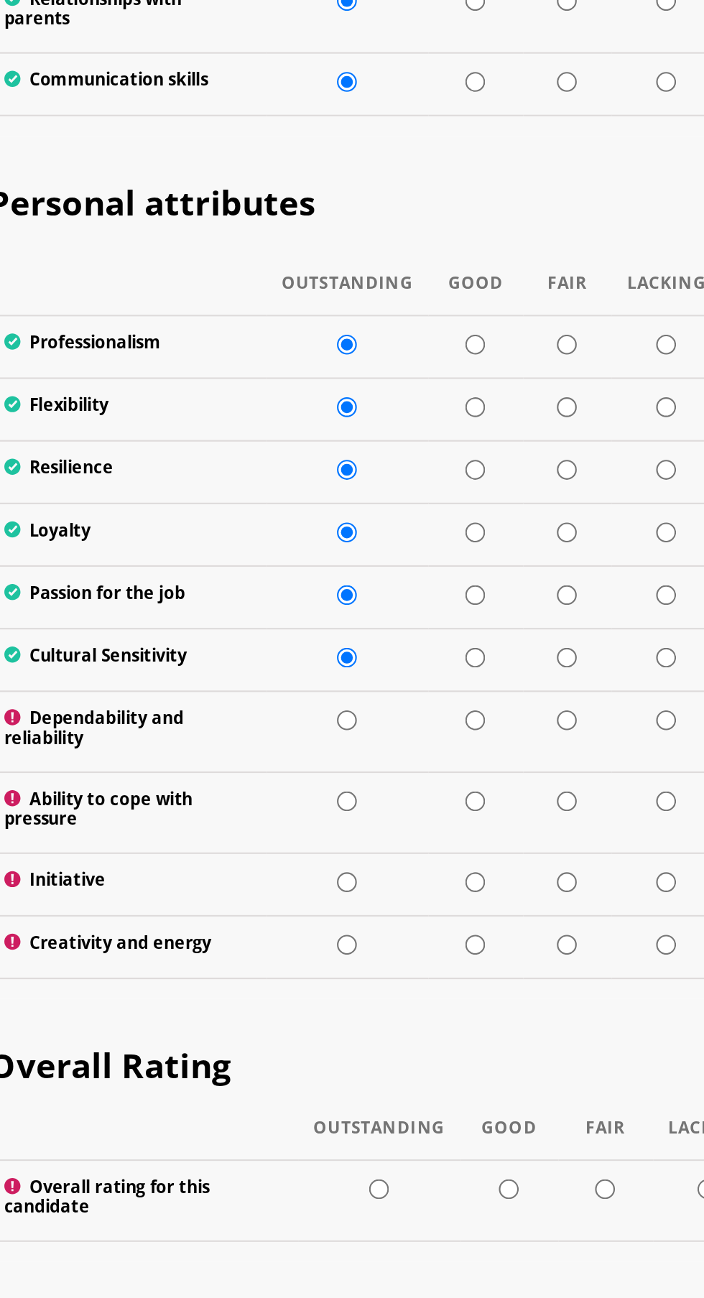
scroll to position [2102, 0]
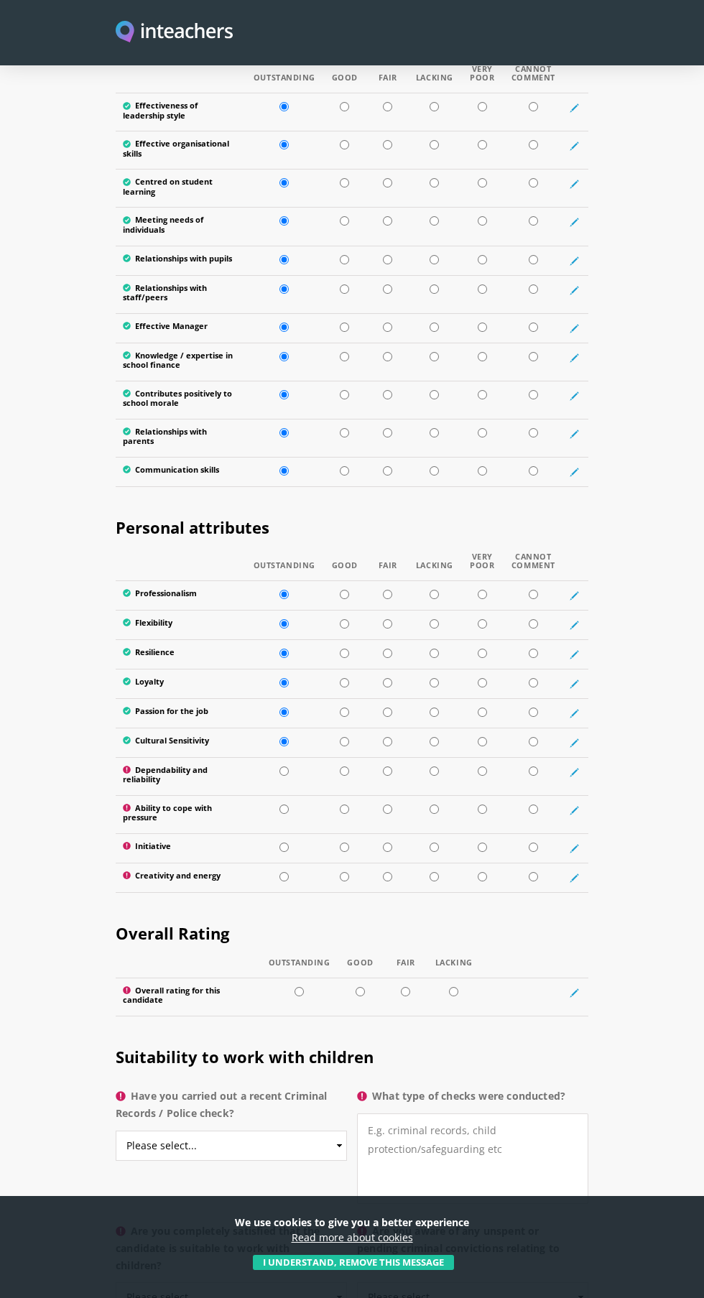
click at [362, 918] on h2 "Overall Rating" at bounding box center [352, 930] width 472 height 56
click at [284, 775] on input "radio" at bounding box center [283, 770] width 9 height 9
radio input "true"
click at [284, 813] on input "radio" at bounding box center [283, 808] width 9 height 9
radio input "true"
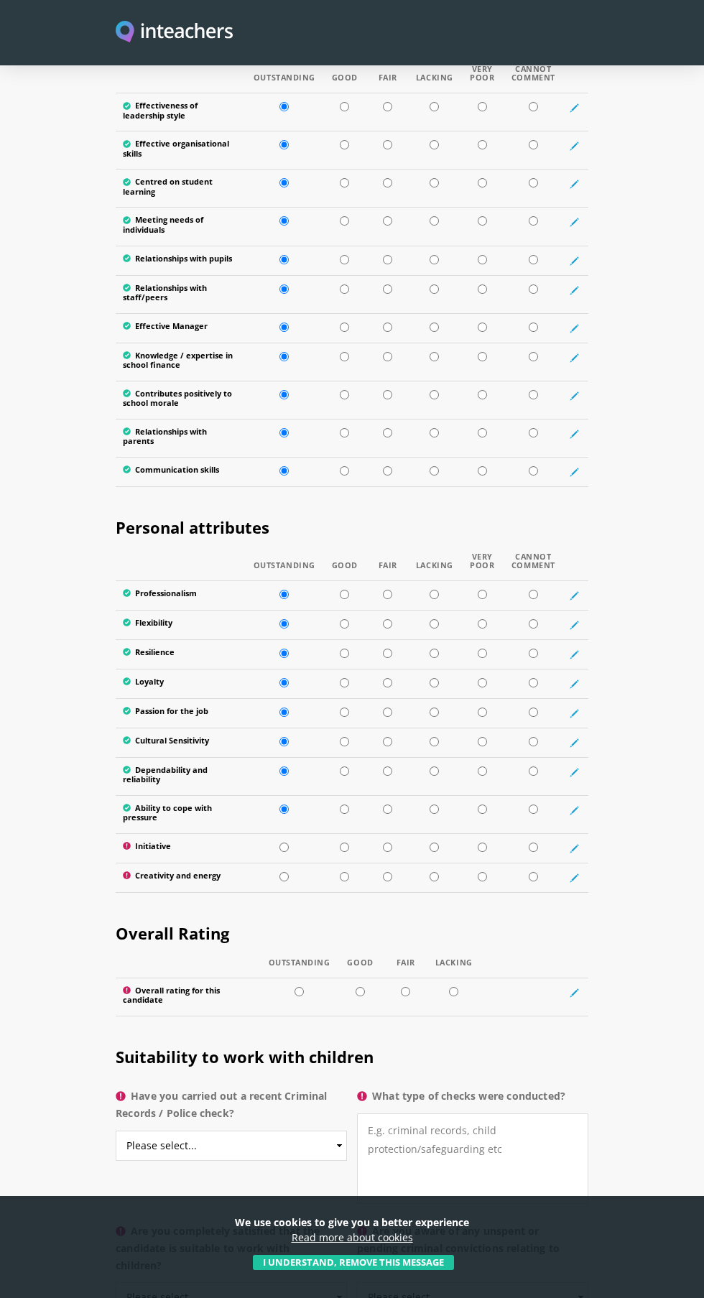
click at [285, 851] on input "radio" at bounding box center [283, 846] width 9 height 9
radio input "true"
click at [284, 881] on input "radio" at bounding box center [283, 876] width 9 height 9
radio input "true"
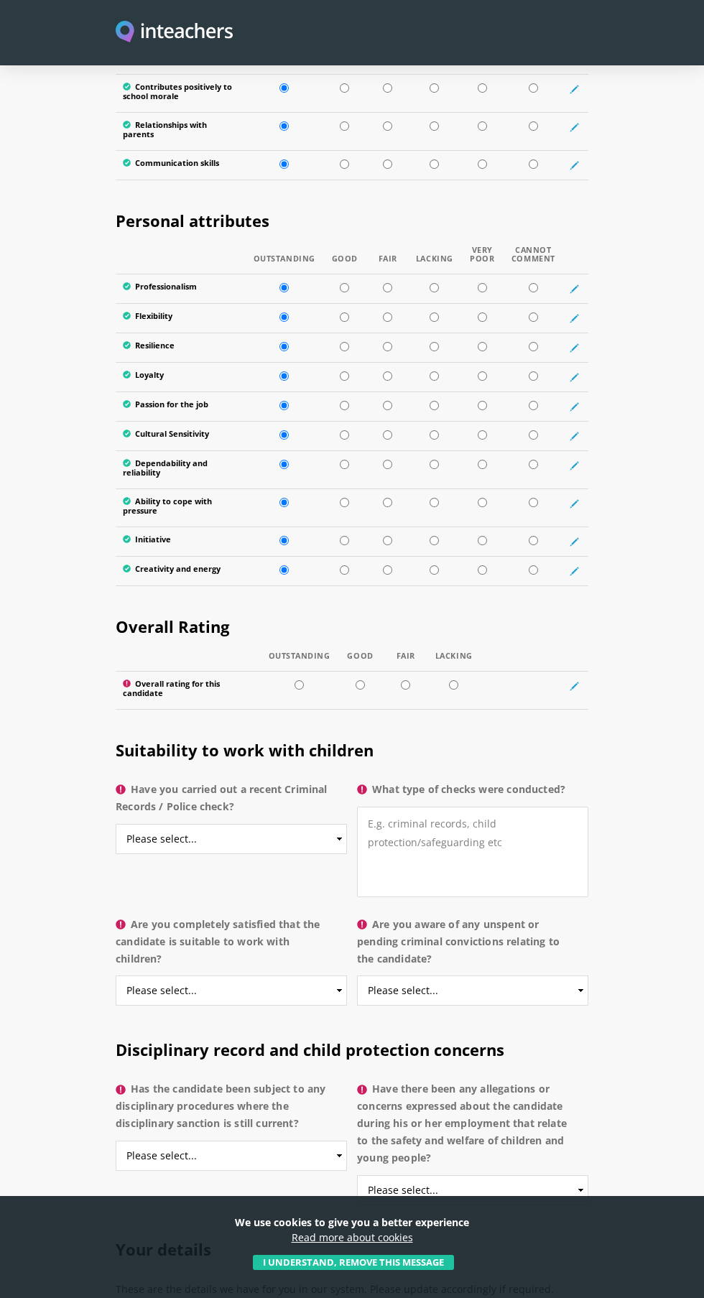
scroll to position [2438, 0]
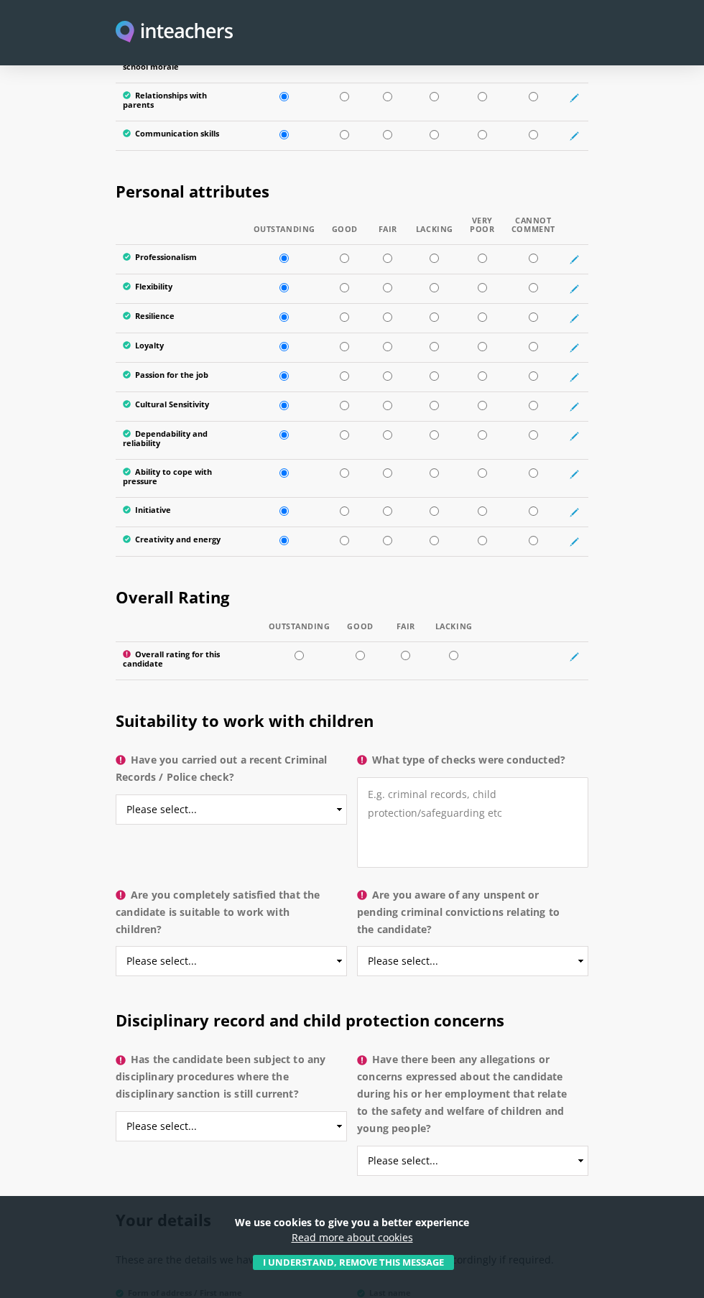
click at [330, 665] on td at bounding box center [299, 660] width 76 height 38
radio input "true"
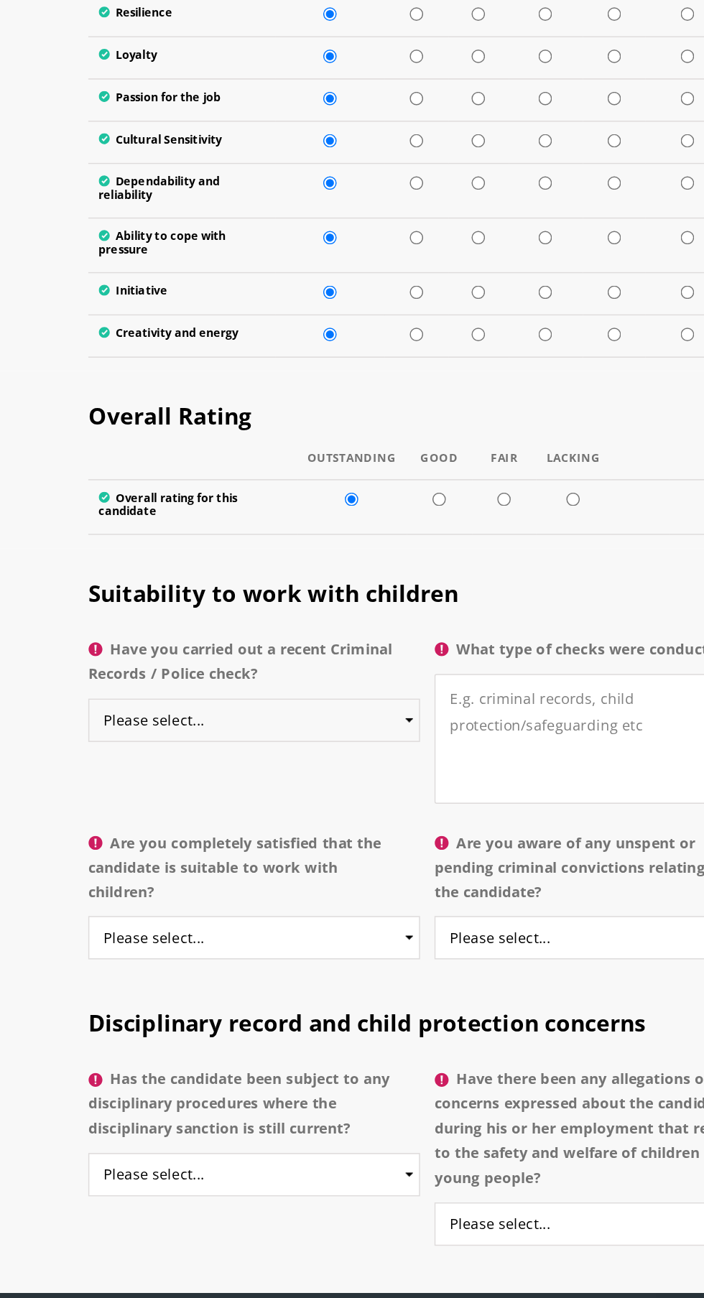
click at [320, 793] on select "Please select... Yes No Do not know" at bounding box center [231, 796] width 231 height 30
click at [332, 803] on select "Please select... Yes No Do not know" at bounding box center [231, 796] width 231 height 30
select select "No"
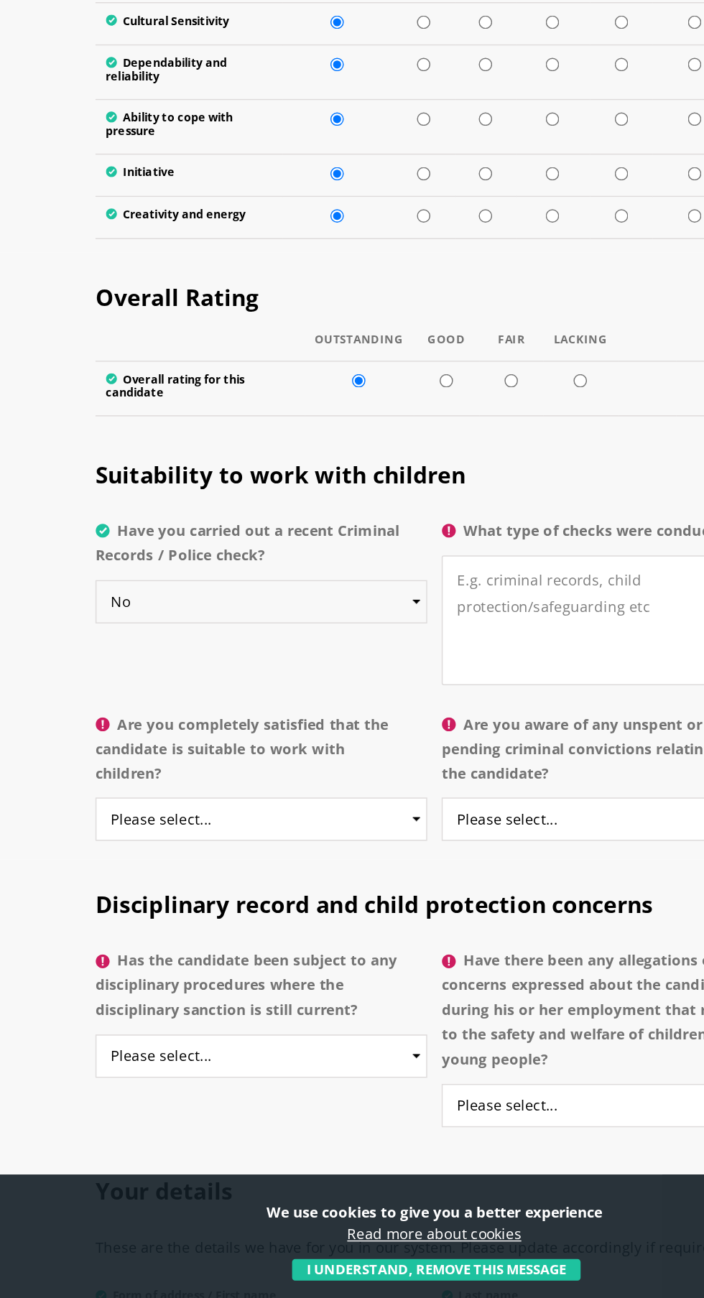
click at [331, 804] on select "Please select... Yes No Do not know" at bounding box center [231, 796] width 231 height 30
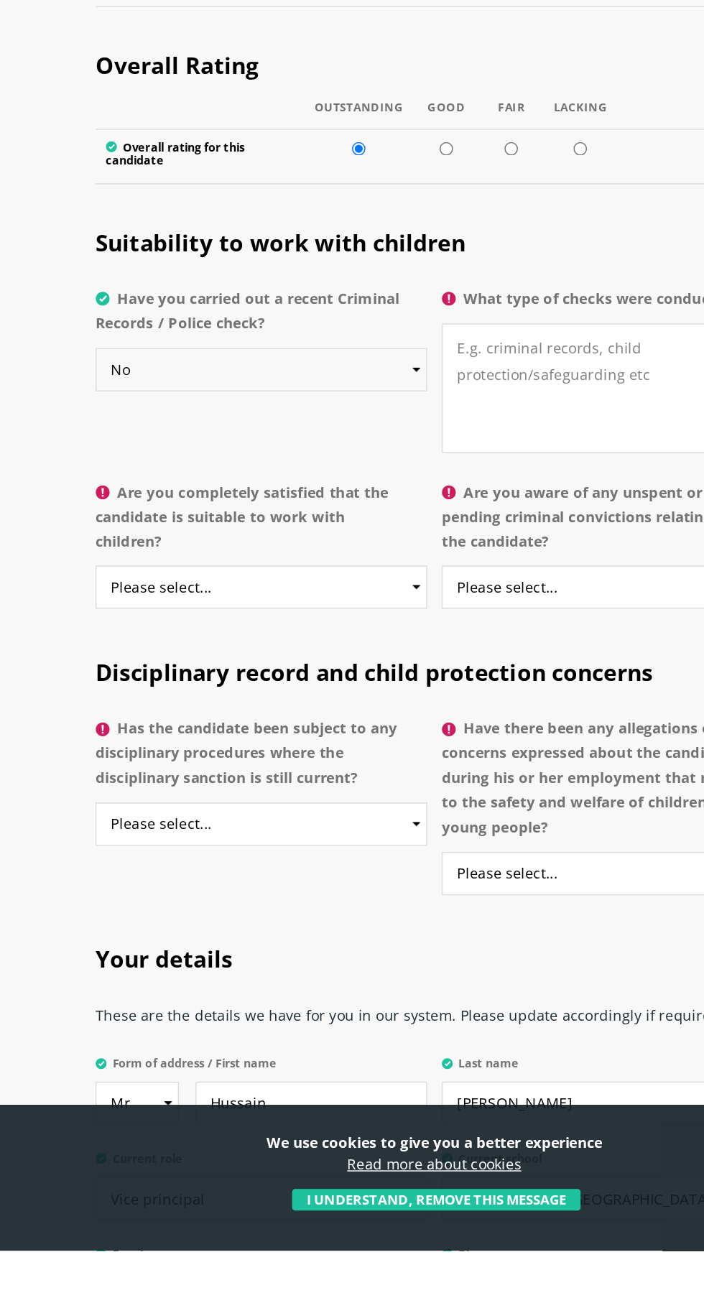
scroll to position [2566, 0]
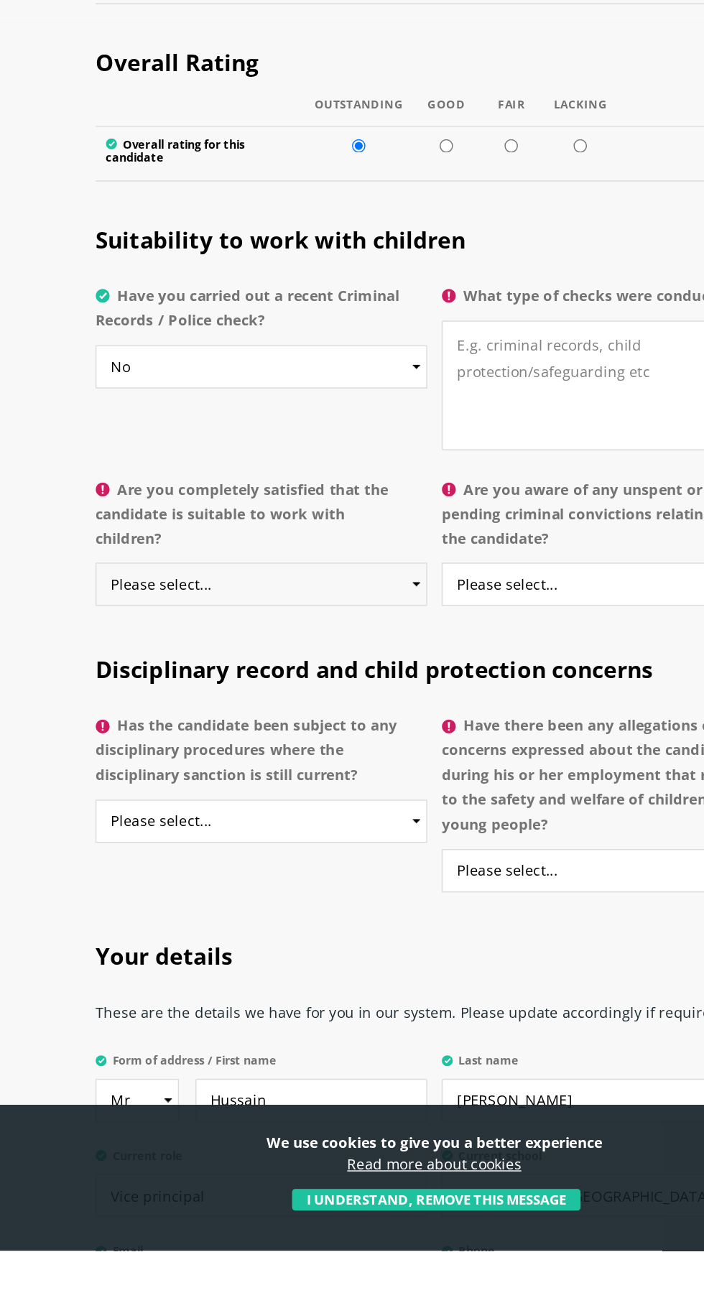
click at [328, 847] on select "Please select... Yes No Do not know" at bounding box center [231, 833] width 231 height 30
select select "Yes"
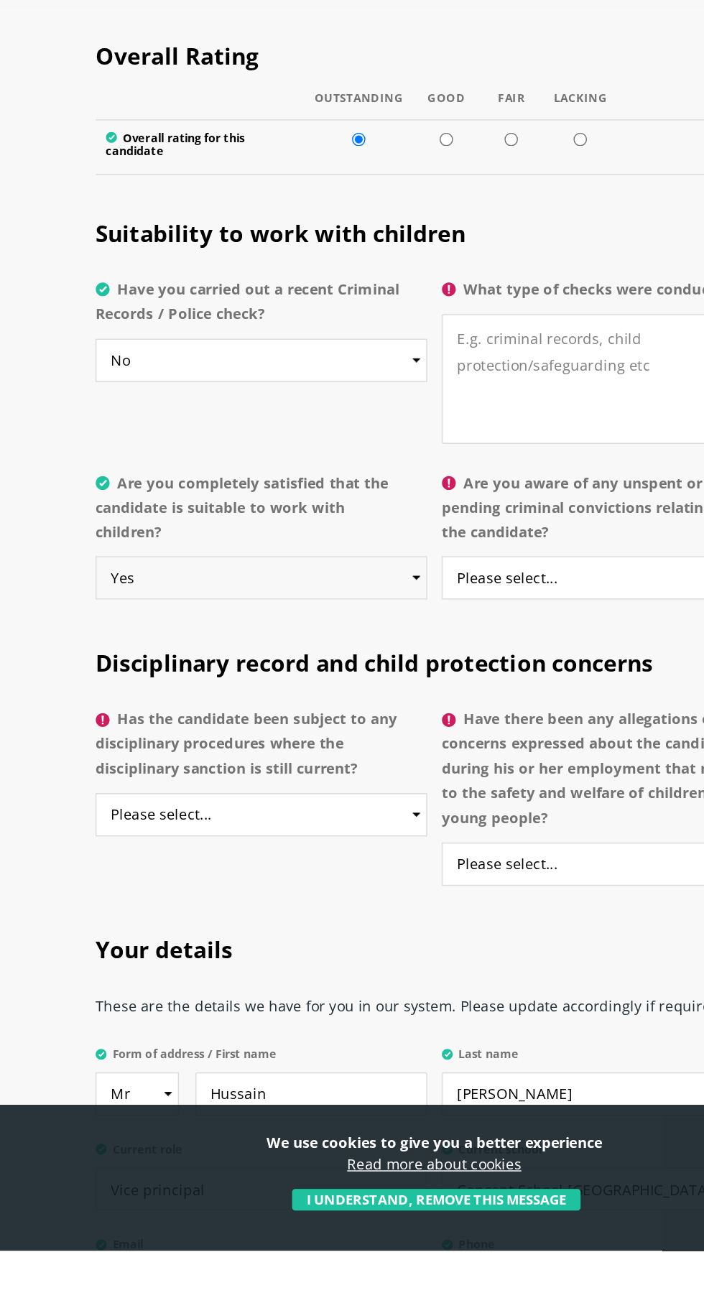
scroll to position [2663, 0]
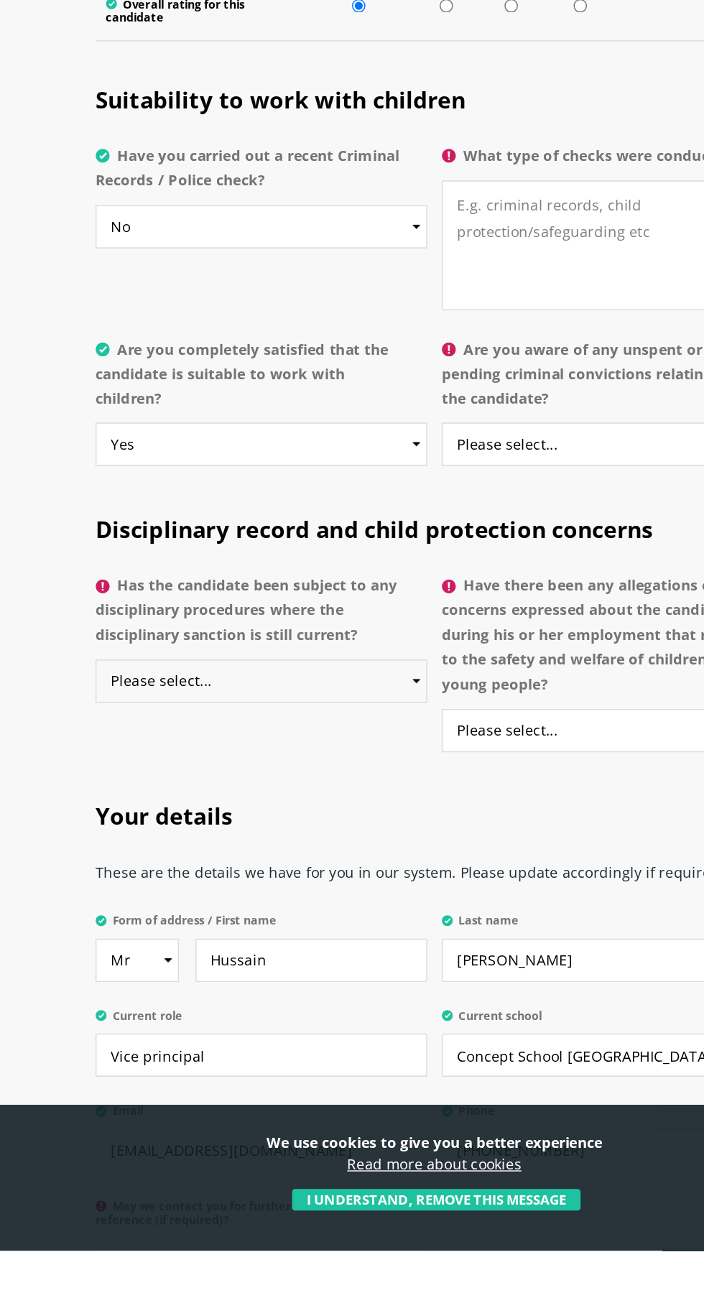
click at [341, 905] on select "Please select... Yes No Do not know" at bounding box center [231, 900] width 231 height 30
select select "No"
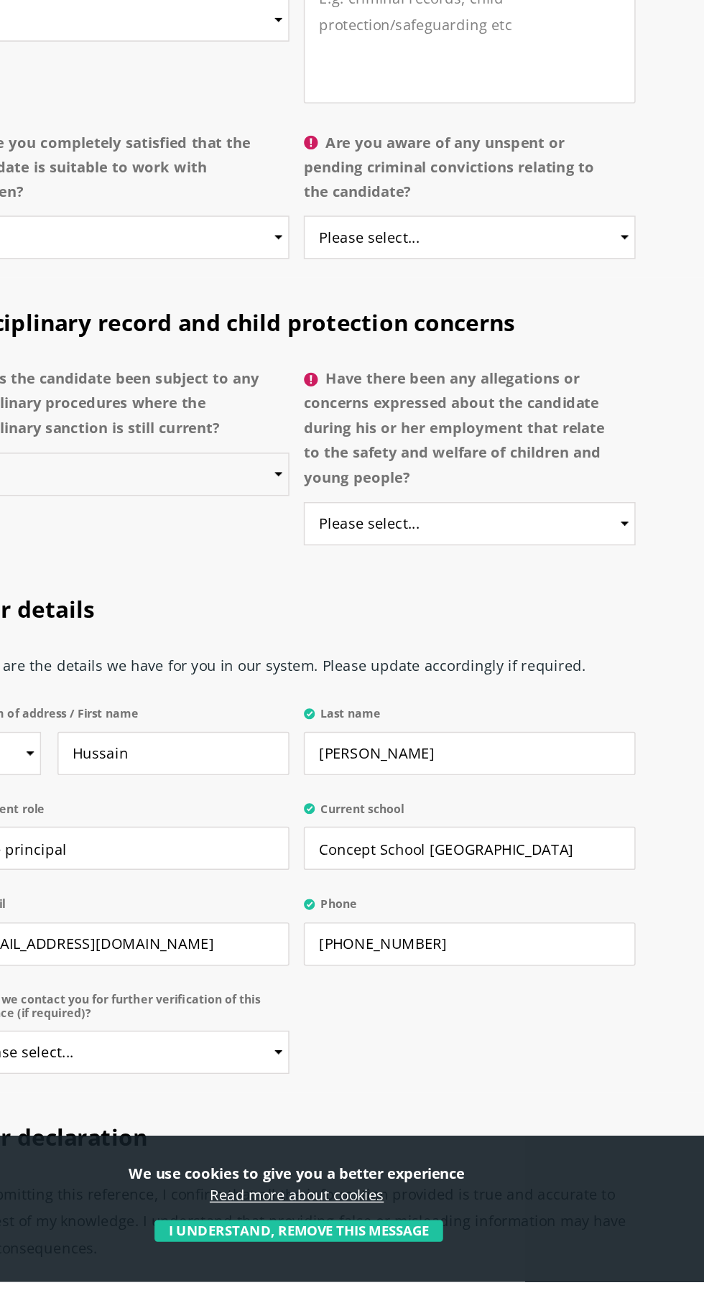
scroll to position [2852, 0]
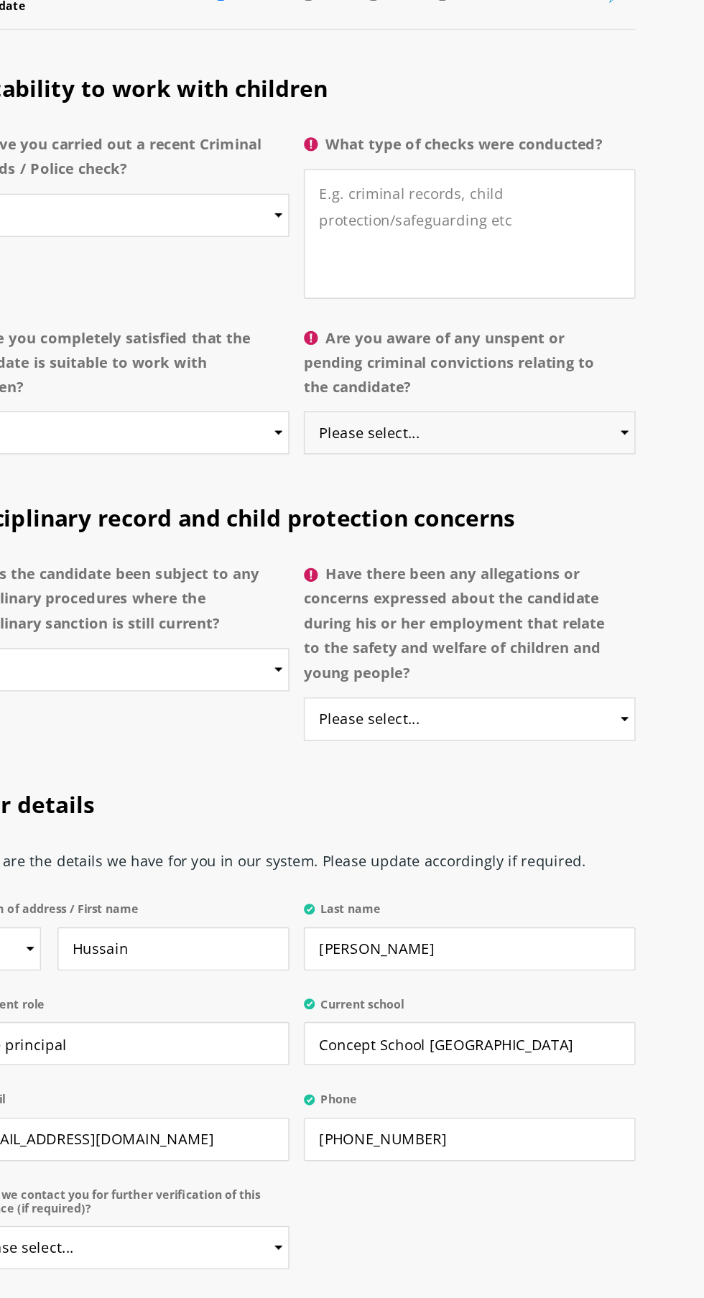
click at [556, 555] on select "Please select... Yes No Do not know" at bounding box center [472, 546] width 231 height 30
select select "No"
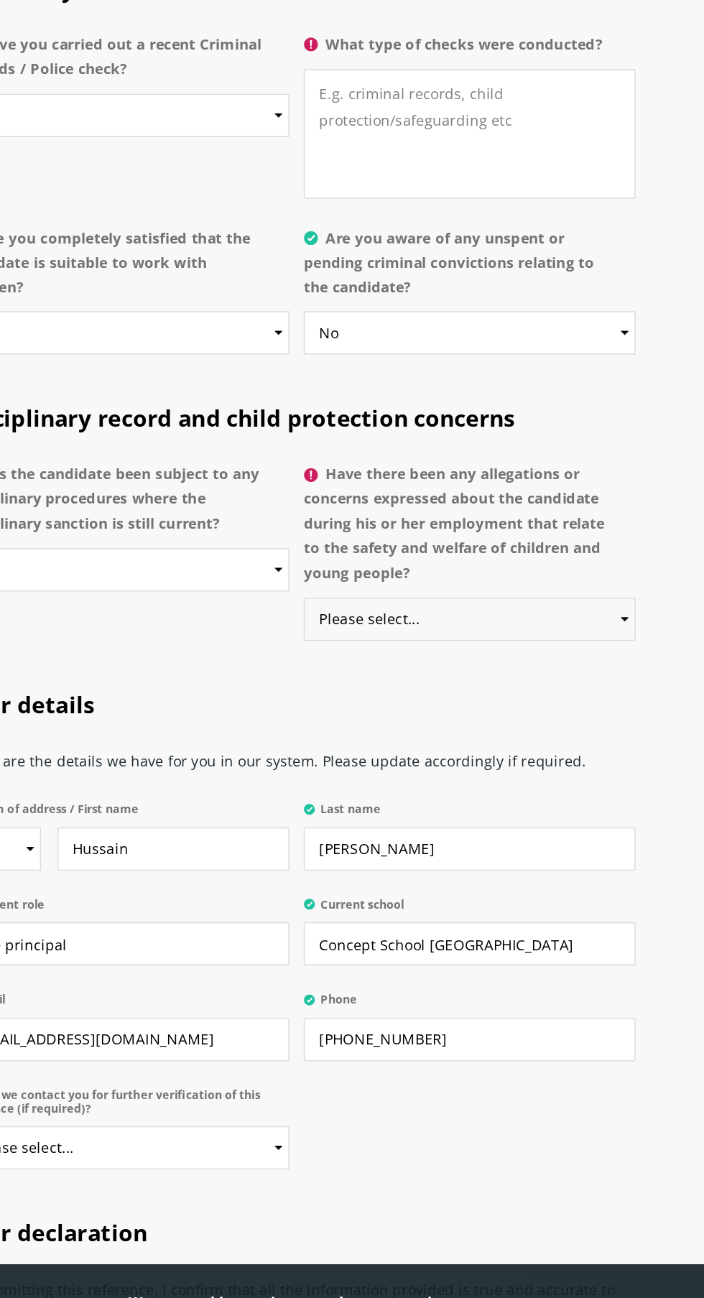
click at [566, 745] on select "Please select... Yes No Do not know" at bounding box center [472, 746] width 231 height 30
select select "No"
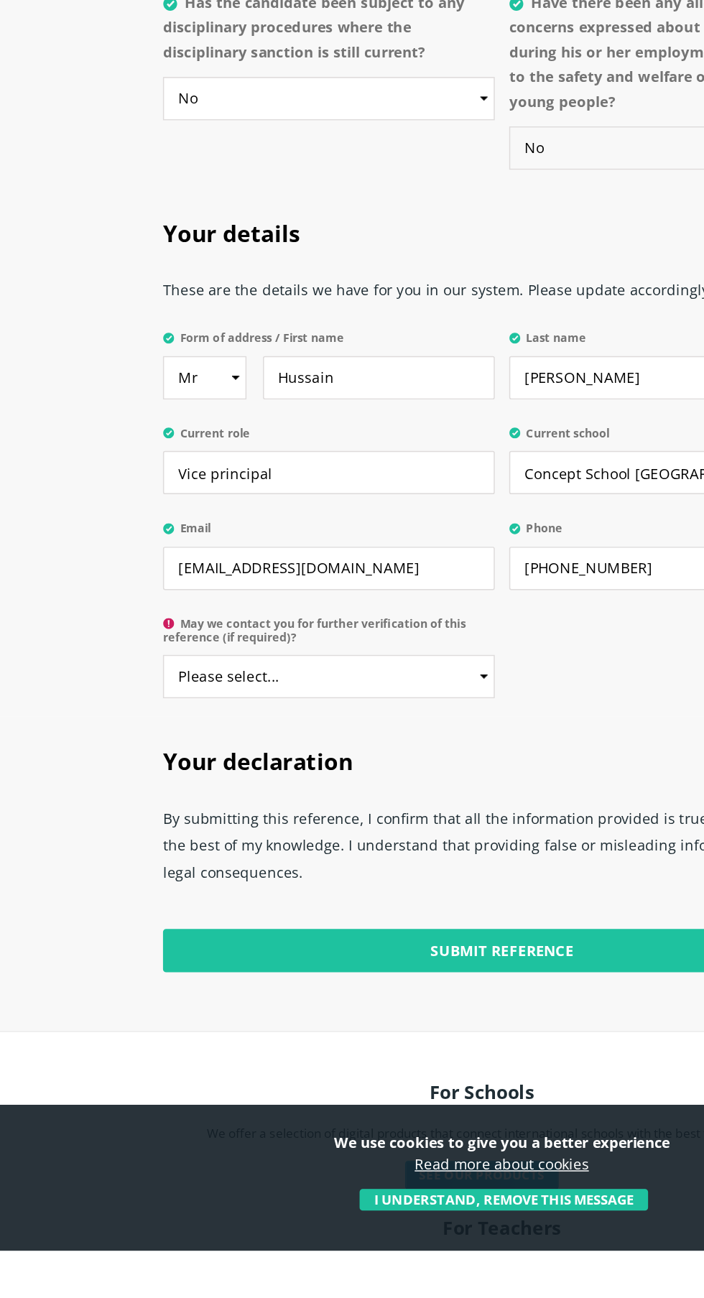
scroll to position [3075, 0]
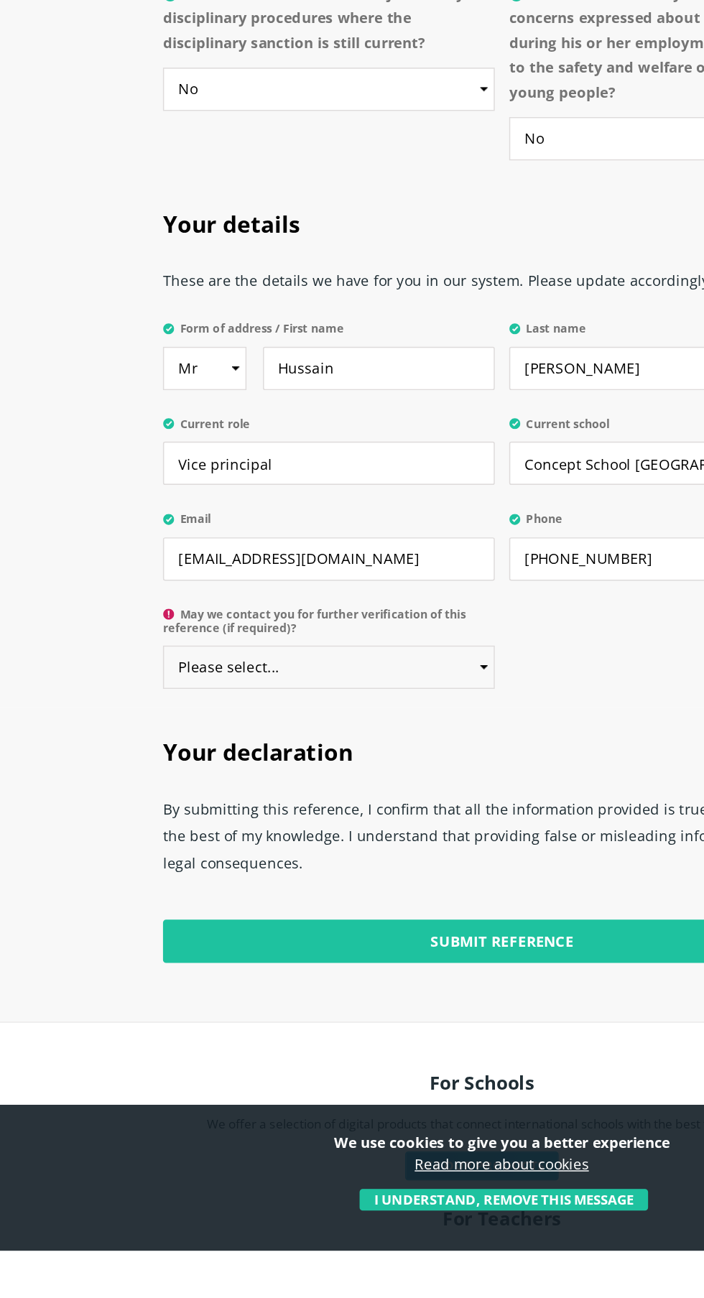
click at [332, 893] on select "Please select... Yes No" at bounding box center [231, 891] width 231 height 30
select select "Yes"
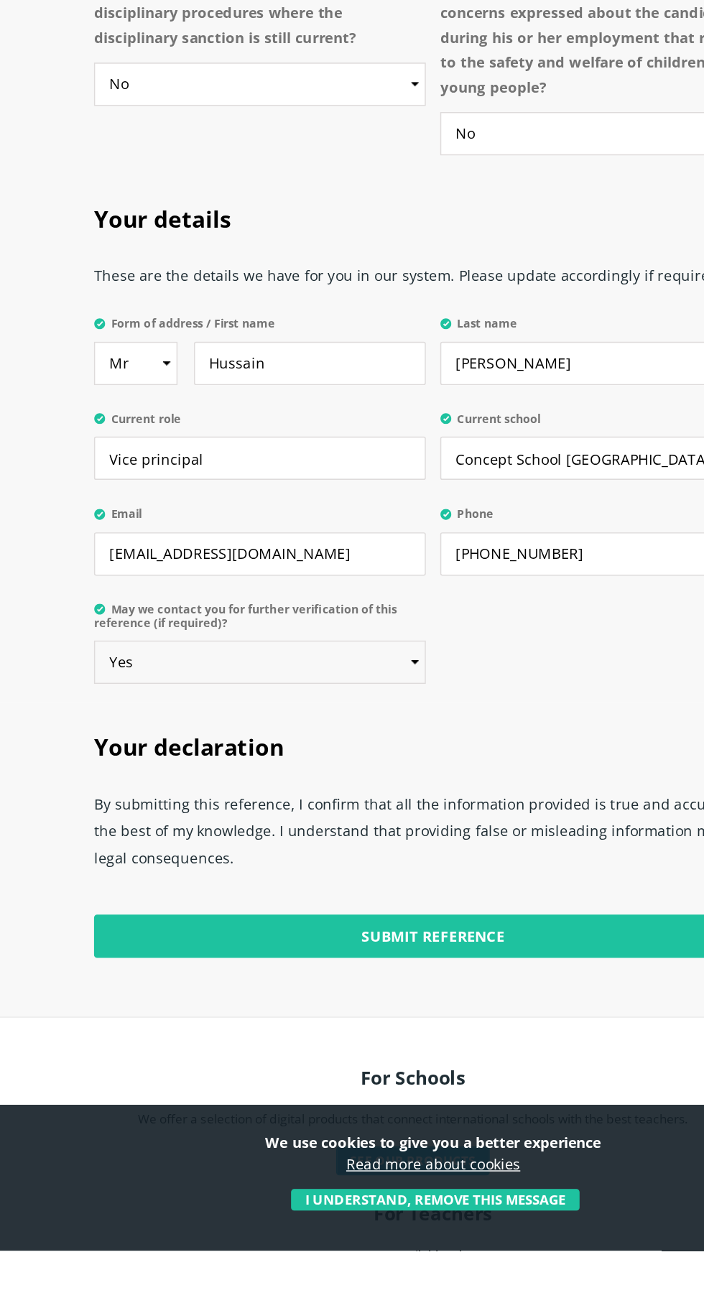
scroll to position [3098, 0]
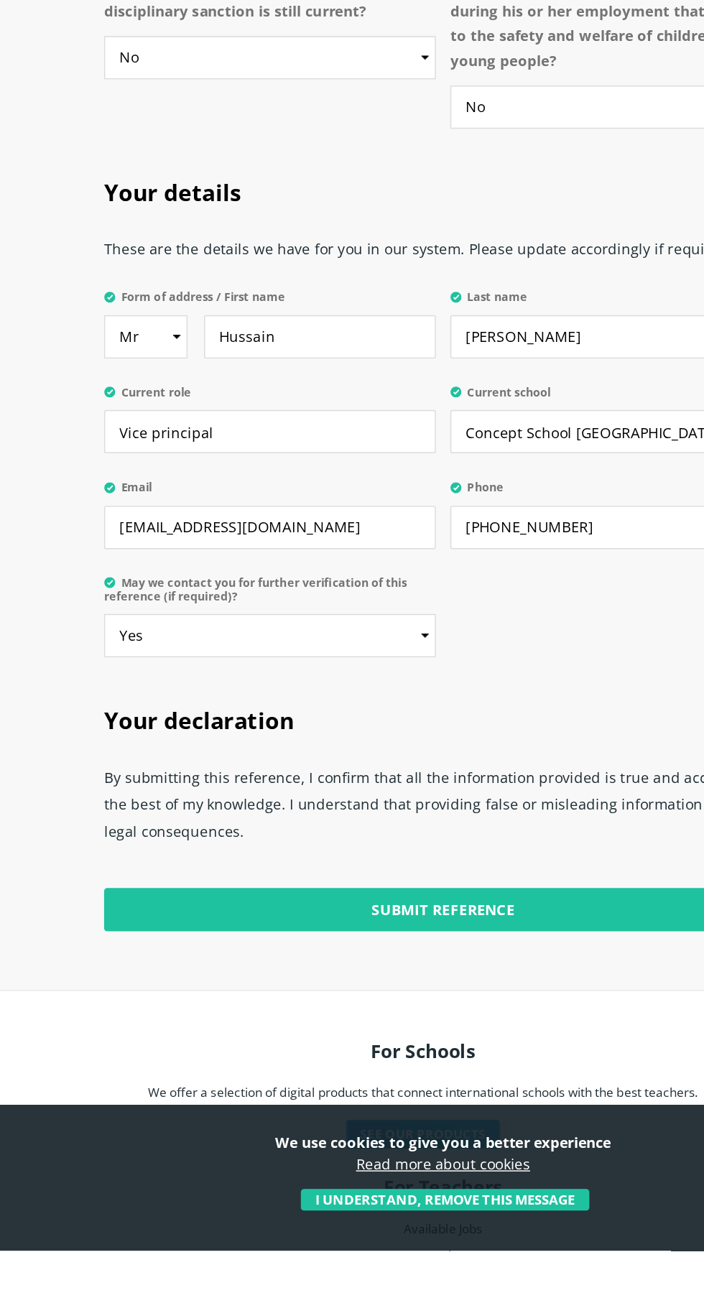
click at [425, 1066] on input "Submit Reference" at bounding box center [352, 1060] width 472 height 30
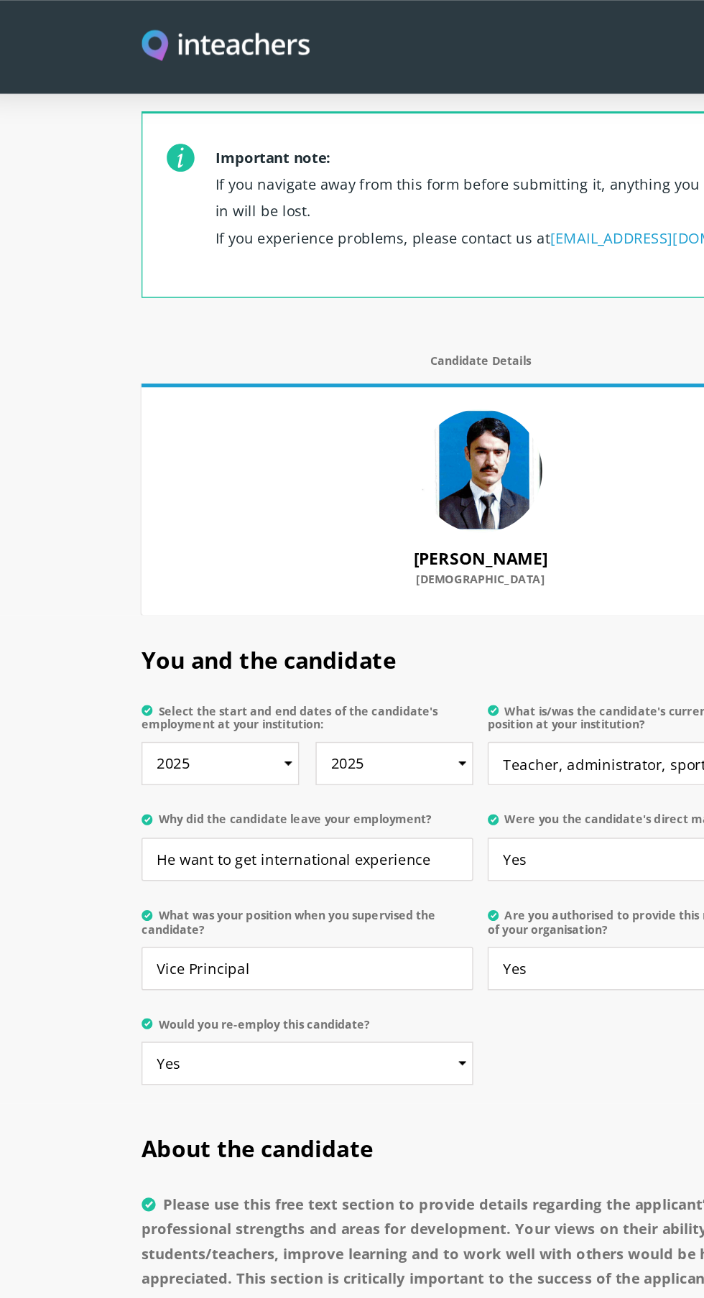
scroll to position [472, 0]
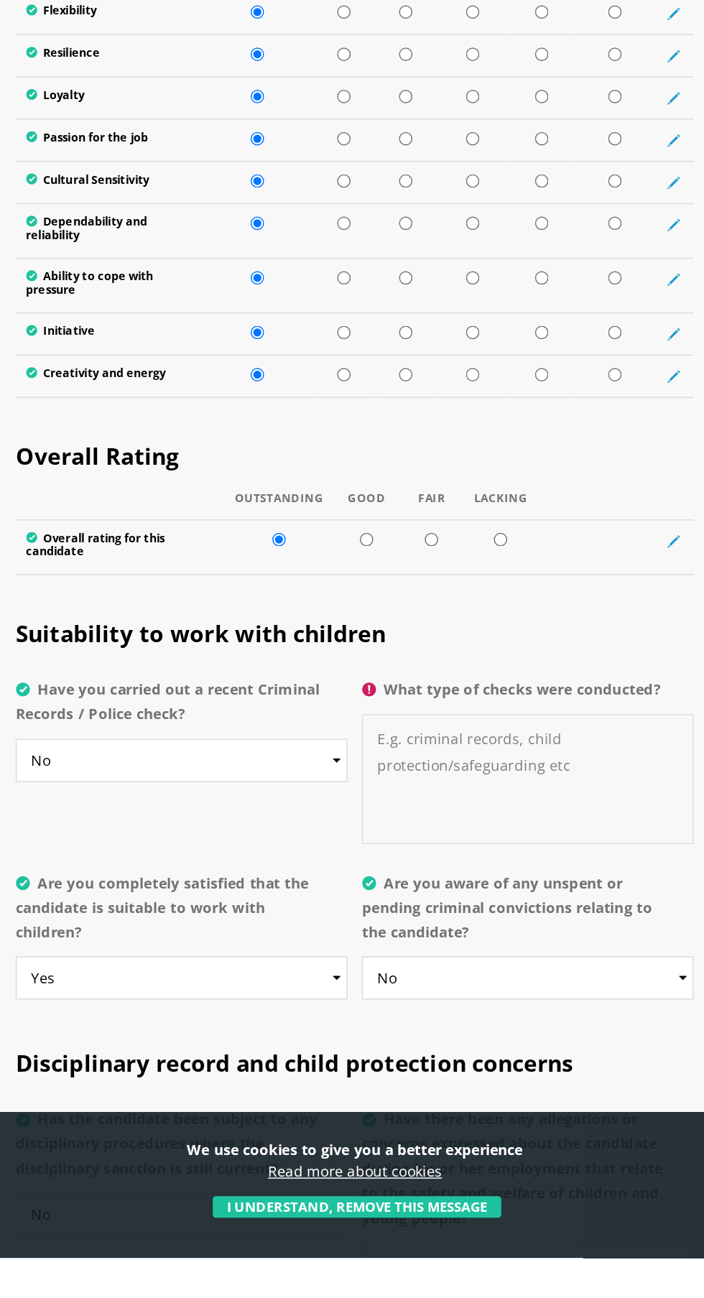
click at [487, 965] on textarea "What type of checks were conducted?" at bounding box center [472, 963] width 231 height 90
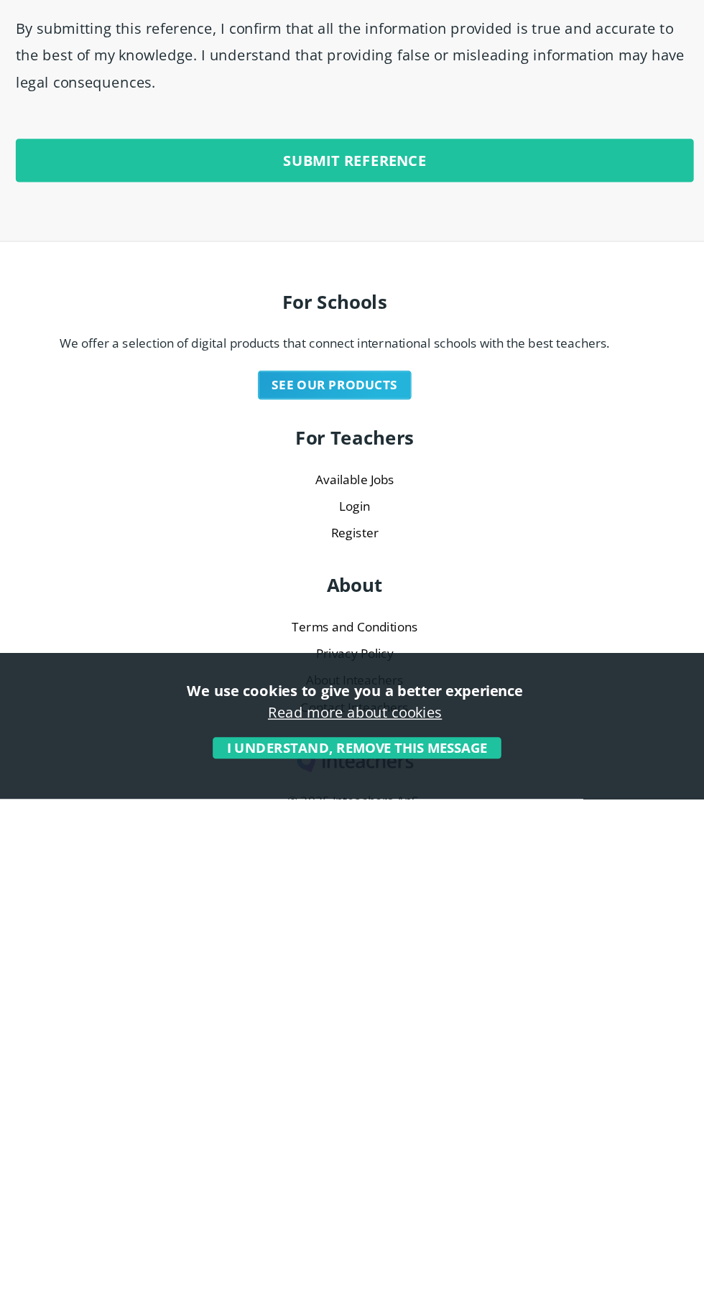
scroll to position [3312, 0]
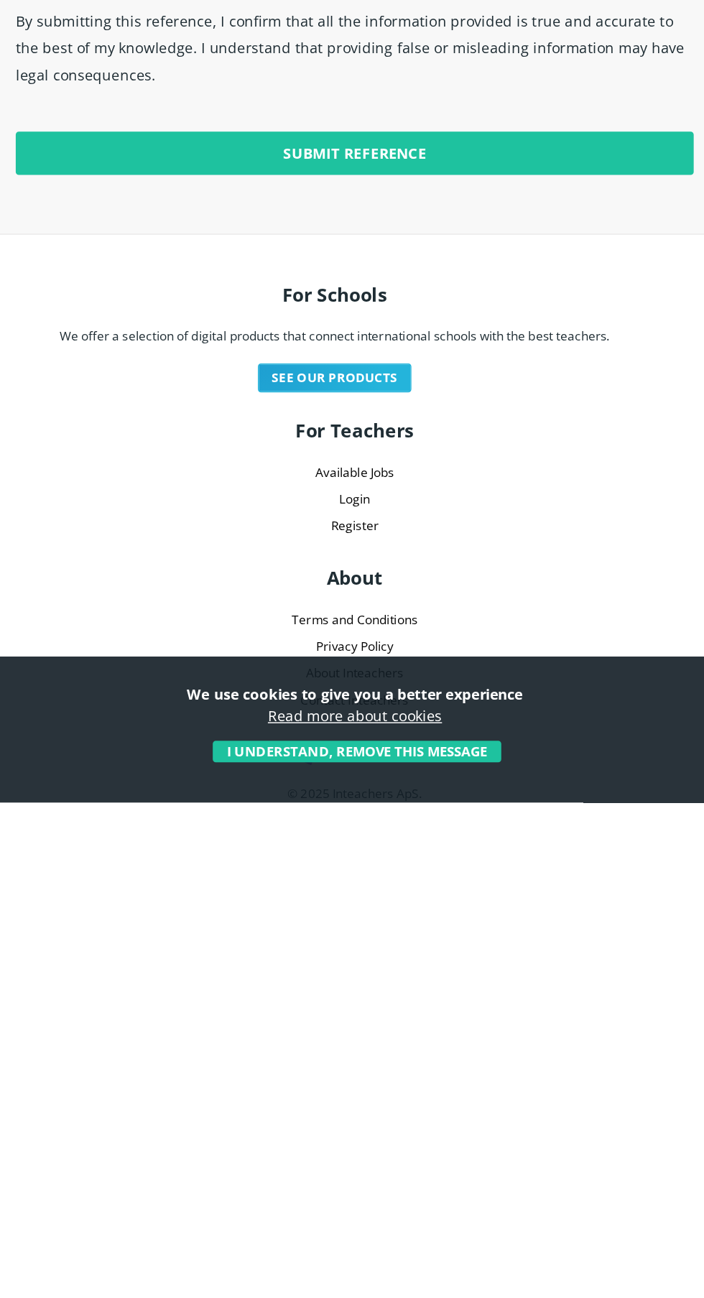
type textarea "Nil"
click at [513, 853] on input "Submit Reference" at bounding box center [352, 845] width 472 height 30
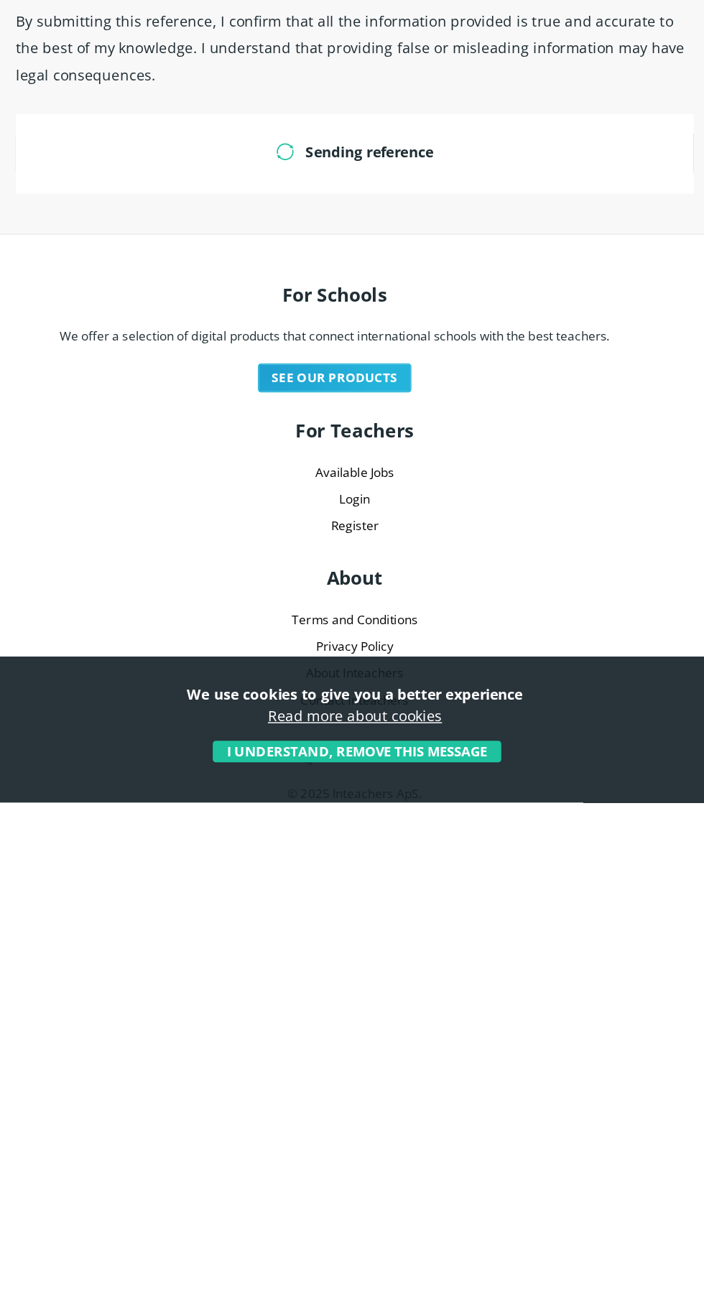
scroll to position [3313, 0]
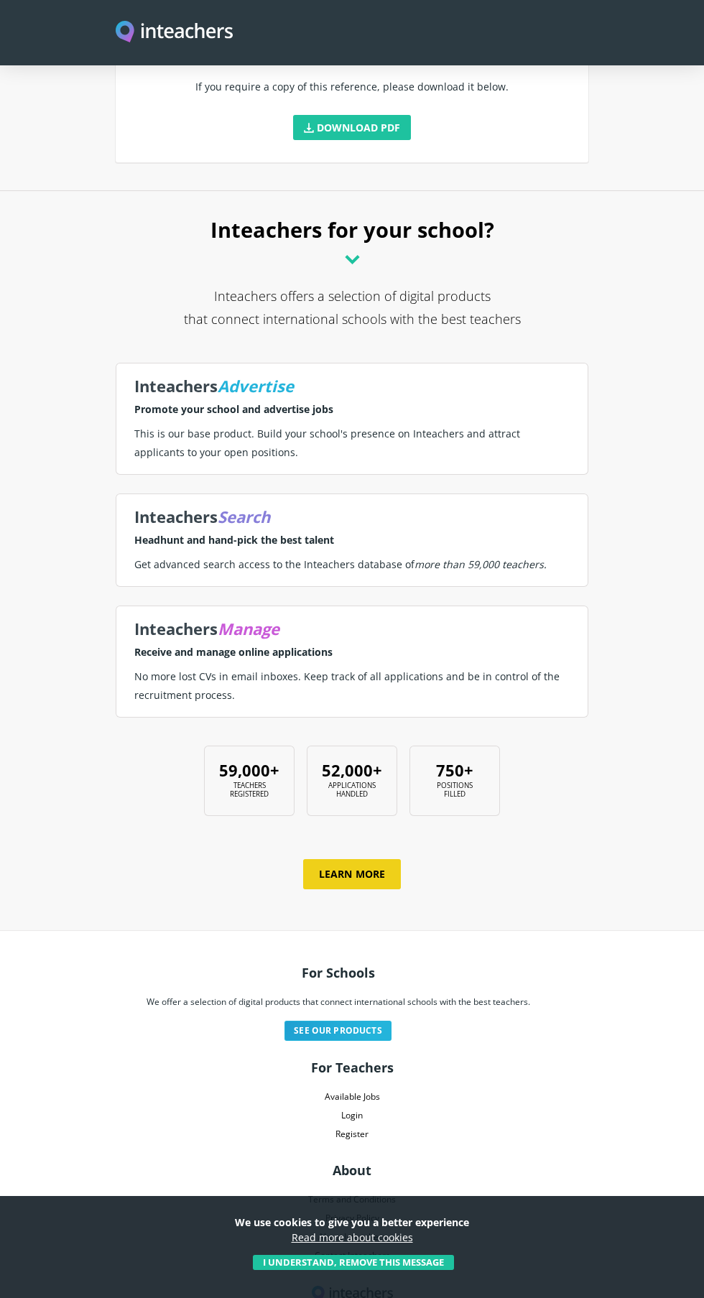
scroll to position [258, 0]
